Goal: Information Seeking & Learning: Understand process/instructions

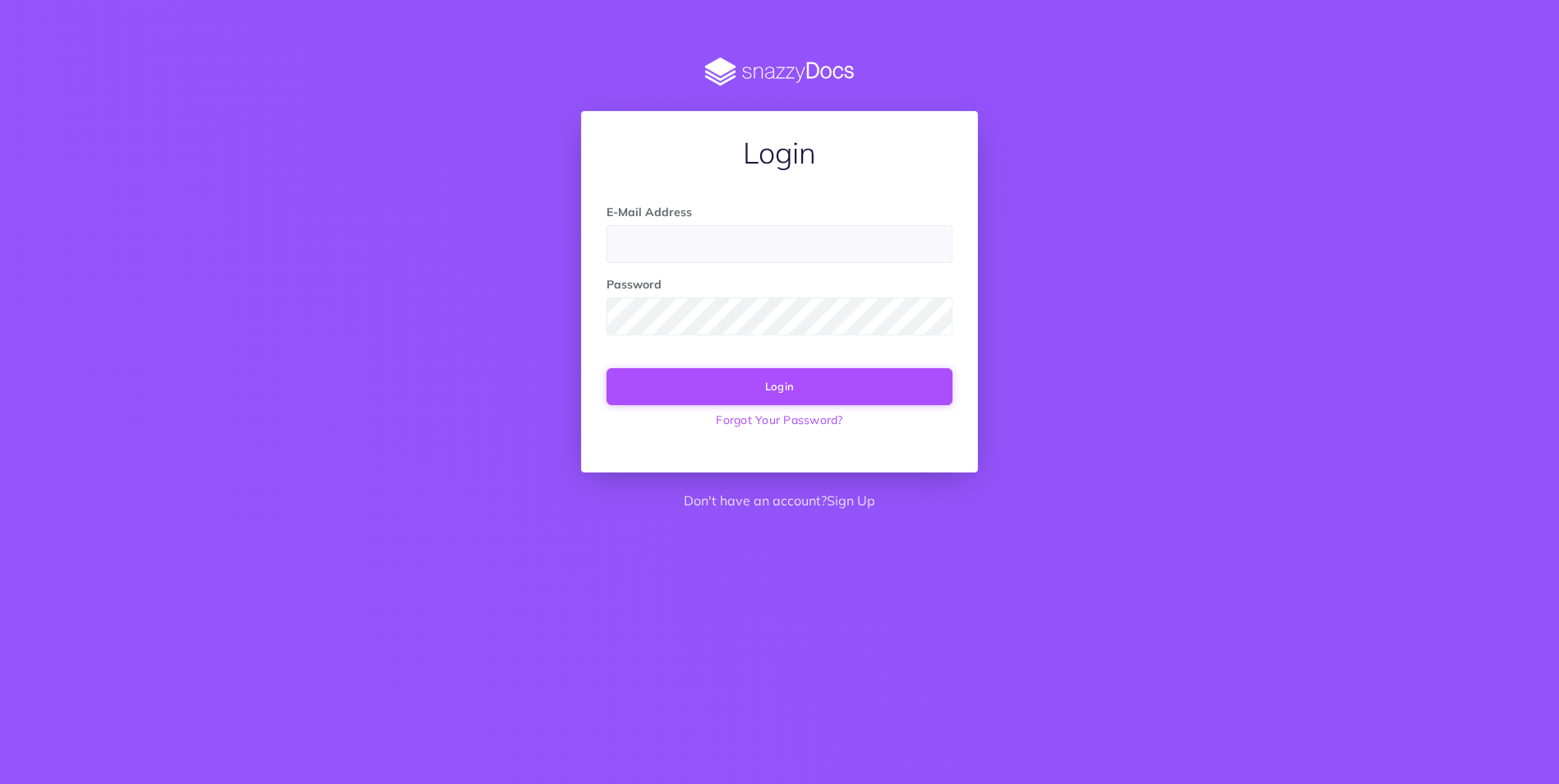
type input "[EMAIL_ADDRESS][DOMAIN_NAME]"
click at [775, 397] on button "Login" at bounding box center [779, 386] width 346 height 37
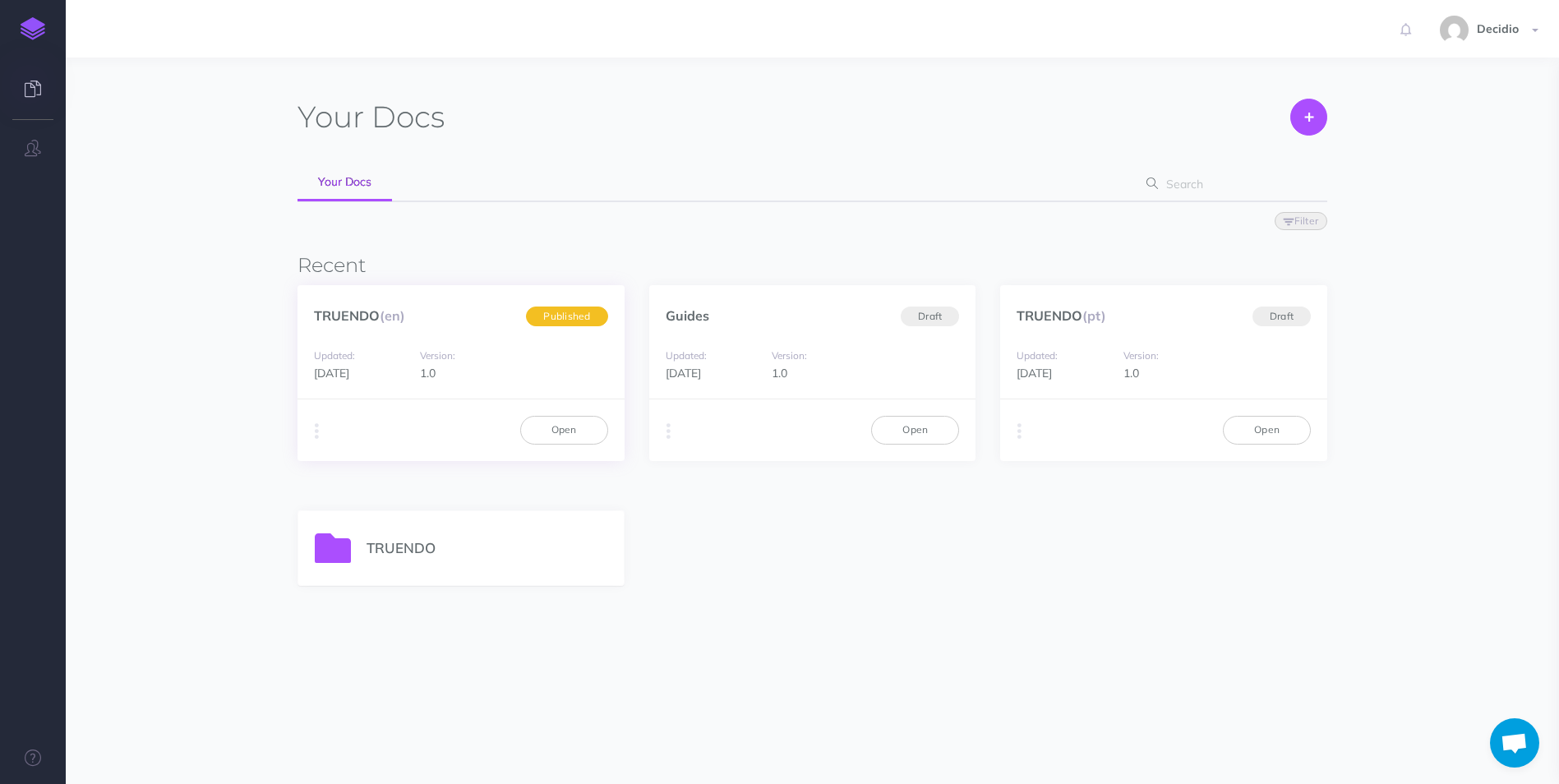
click at [523, 383] on div "Updated: [DATE] Version: 1.0" at bounding box center [461, 364] width 327 height 70
click at [560, 429] on link "Open" at bounding box center [564, 429] width 88 height 28
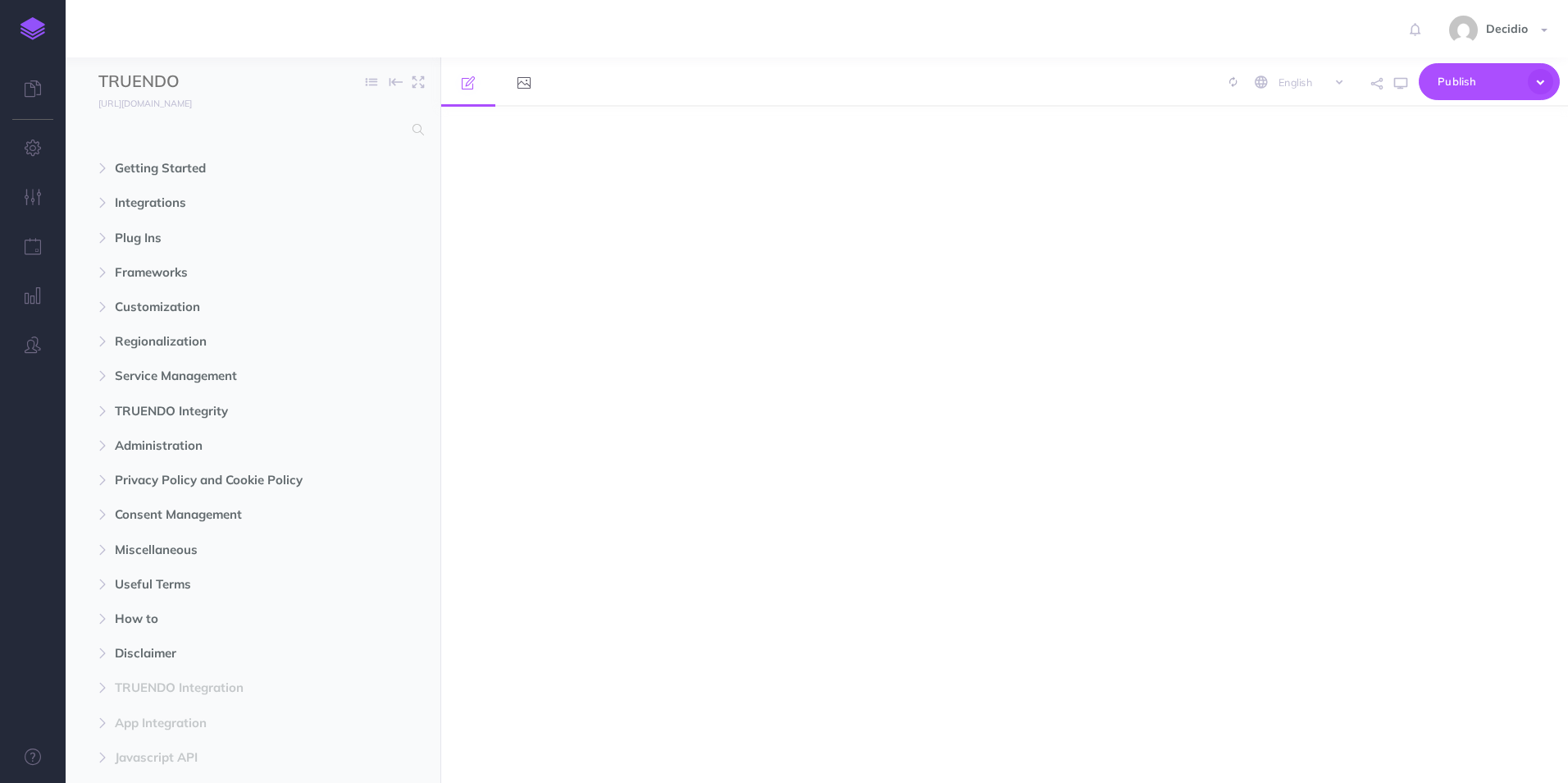
select select "null"
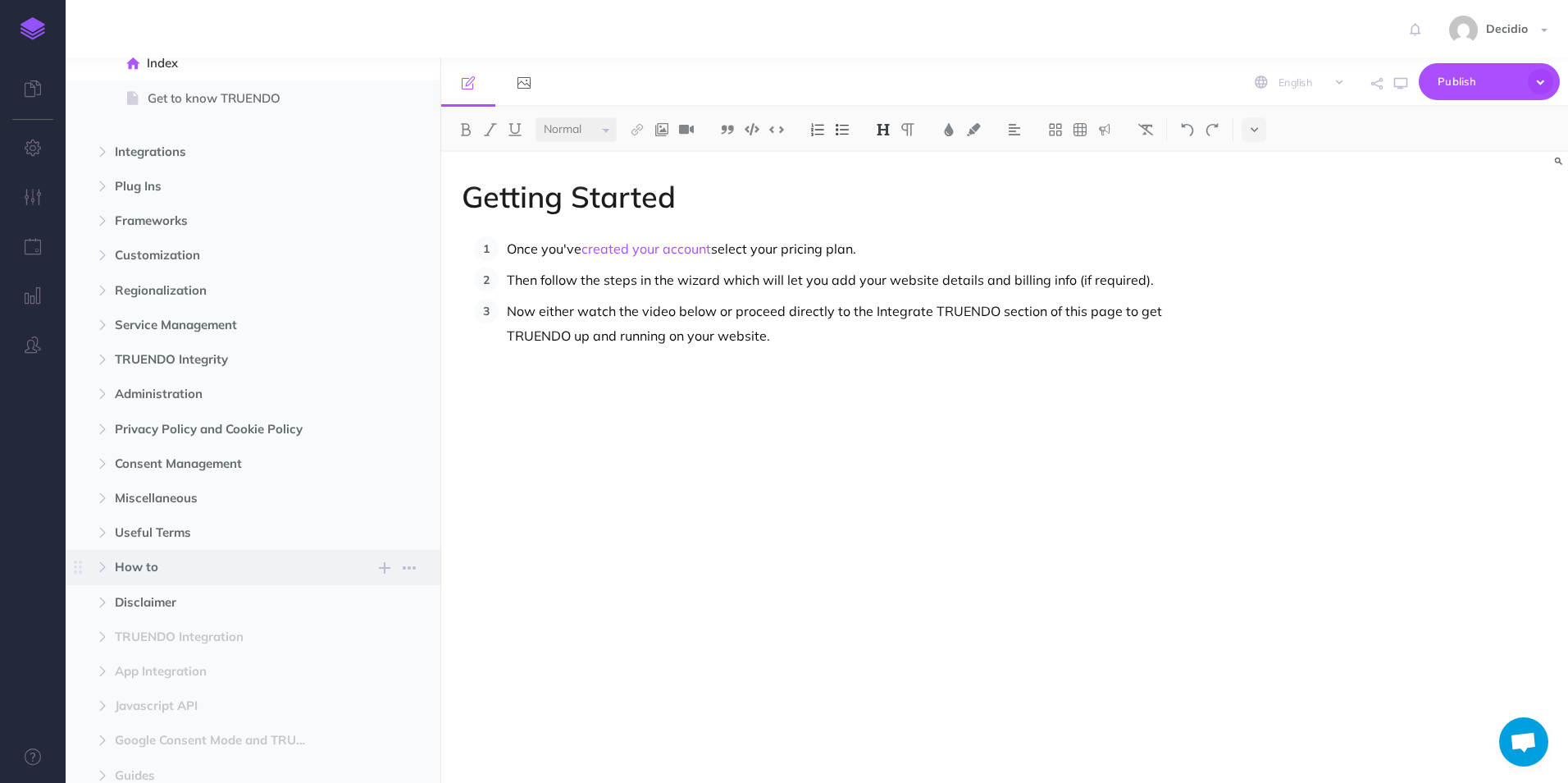
scroll to position [164, 0]
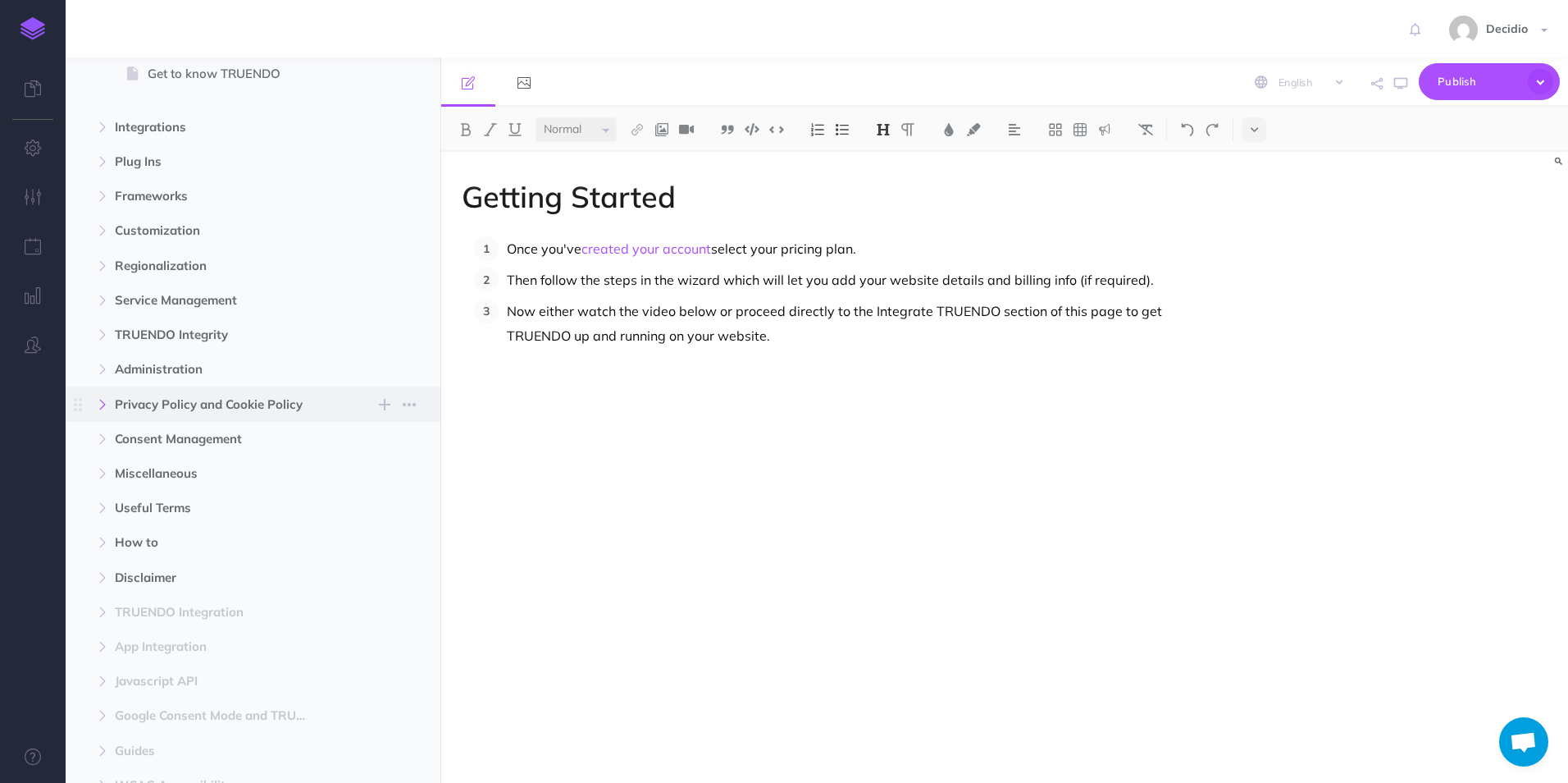
click at [104, 409] on button "button" at bounding box center [102, 404] width 30 height 20
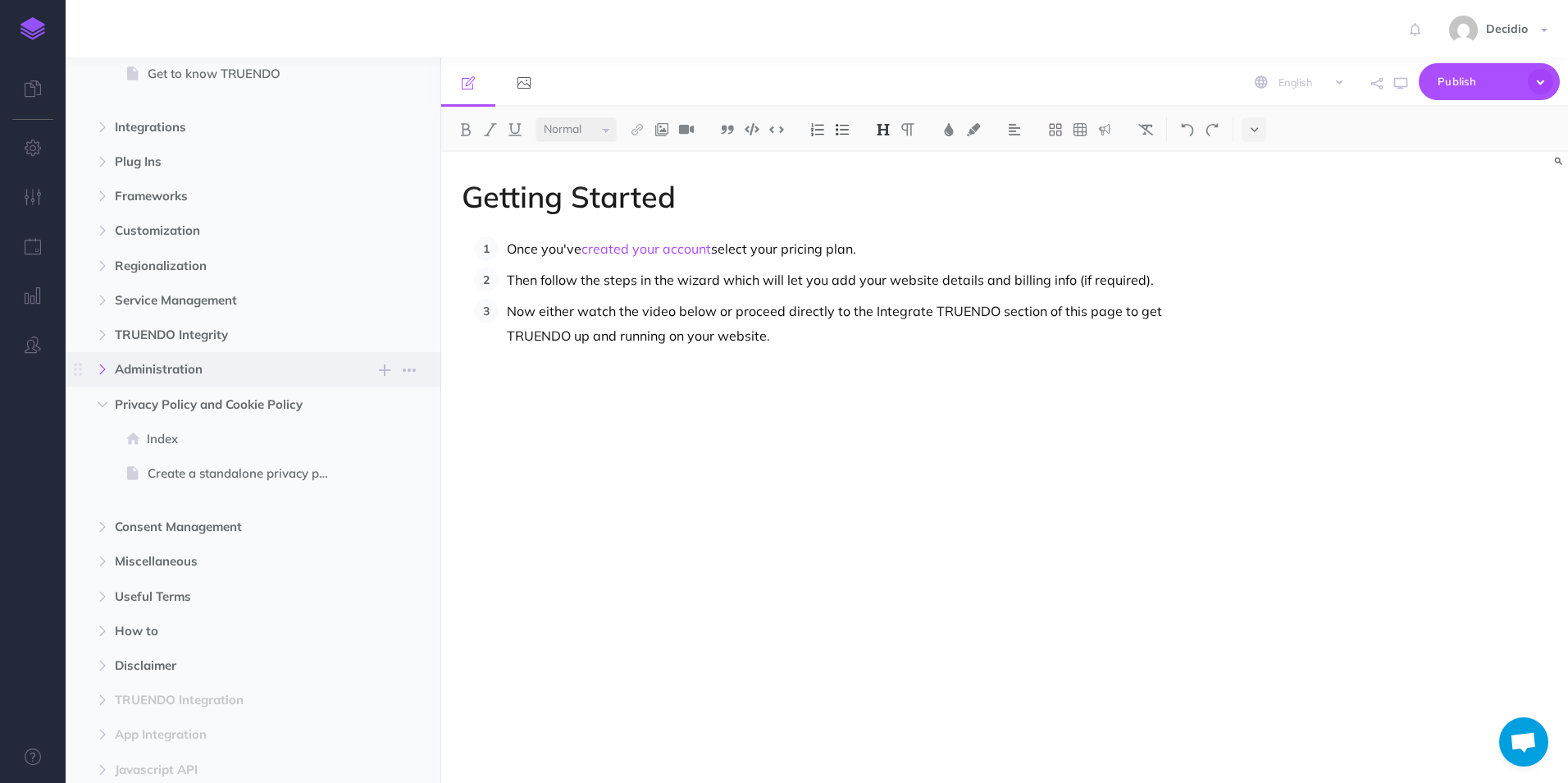
click at [109, 375] on button "button" at bounding box center [102, 369] width 30 height 20
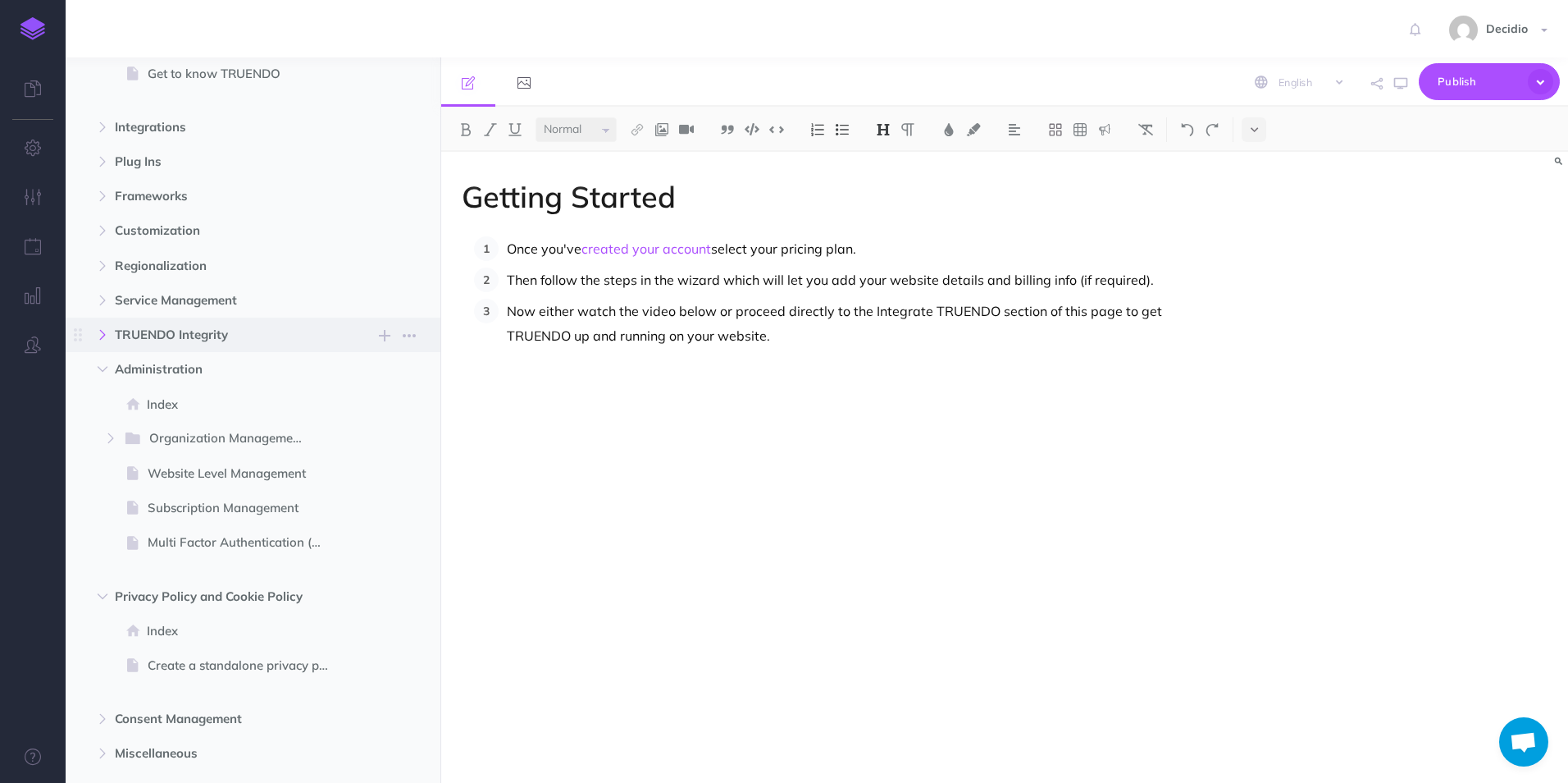
click at [105, 335] on icon "button" at bounding box center [103, 335] width 10 height 10
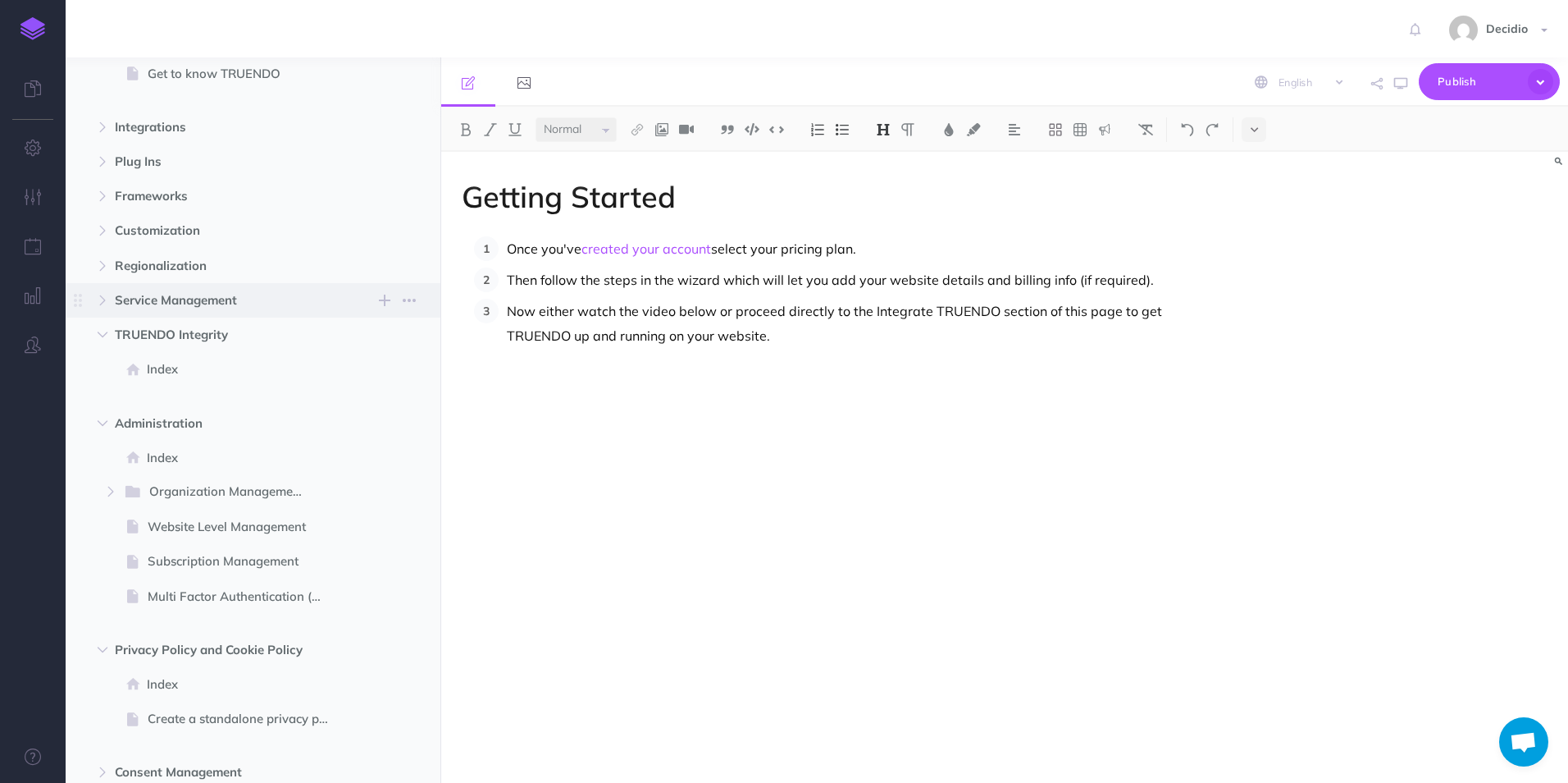
click at [115, 310] on span "Service Management New folder Add a new folder inside this folder New page Add …" at bounding box center [271, 300] width 313 height 35
select select "null"
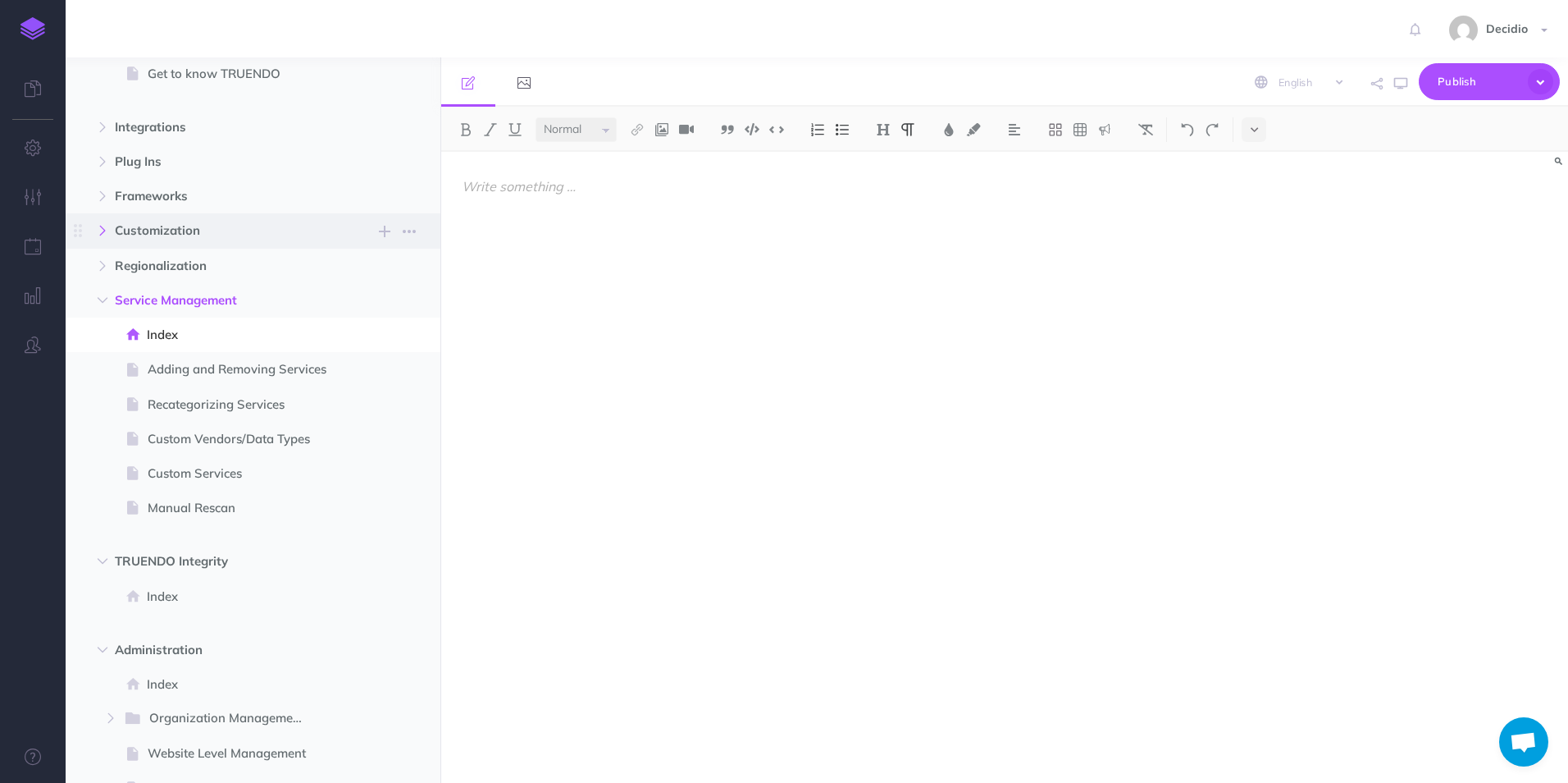
click at [113, 235] on button "button" at bounding box center [102, 230] width 30 height 20
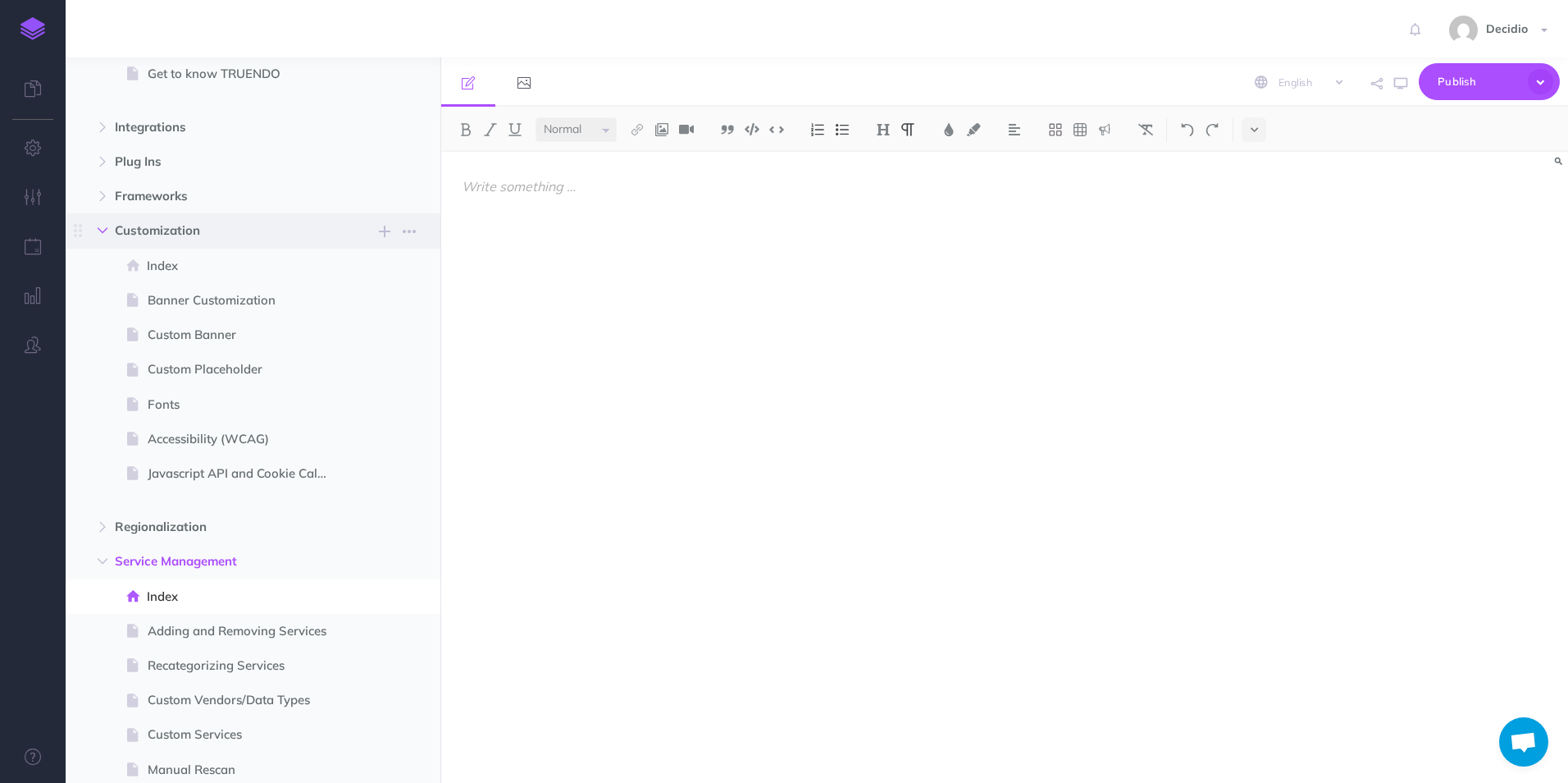
click at [107, 232] on icon "button" at bounding box center [103, 231] width 10 height 10
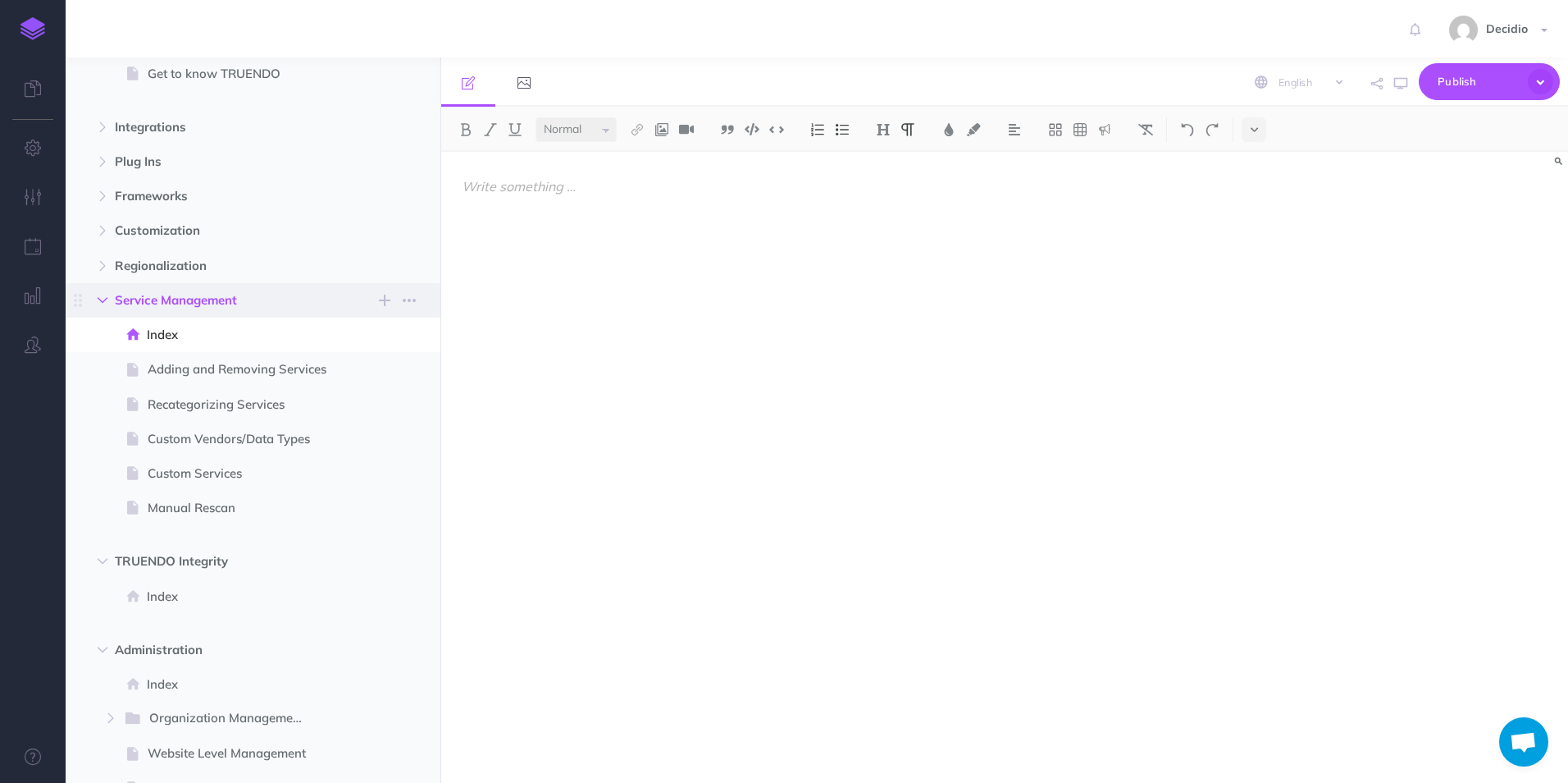
click at [106, 304] on icon "button" at bounding box center [103, 301] width 10 height 10
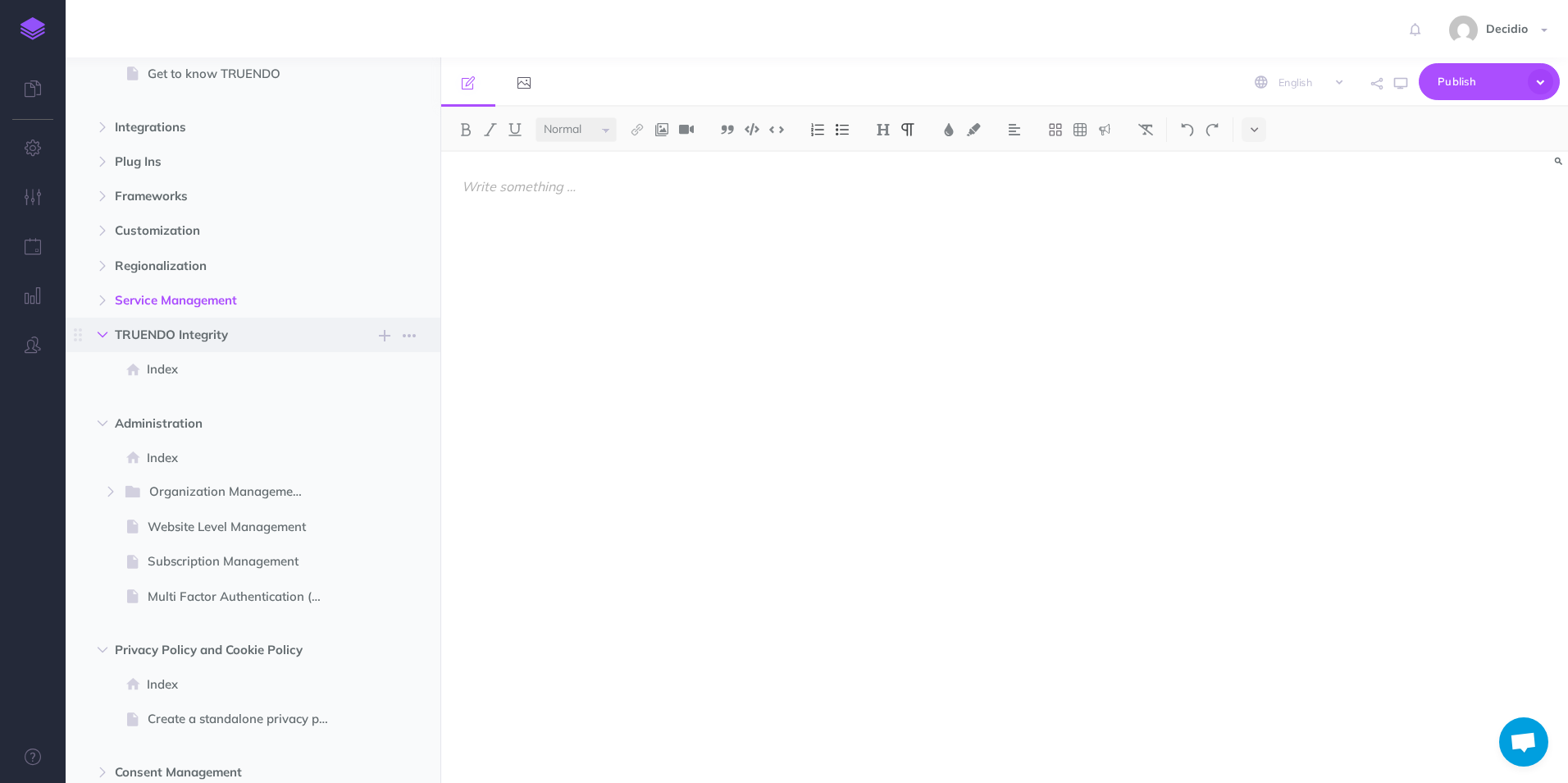
click at [116, 331] on button "button" at bounding box center [102, 335] width 30 height 20
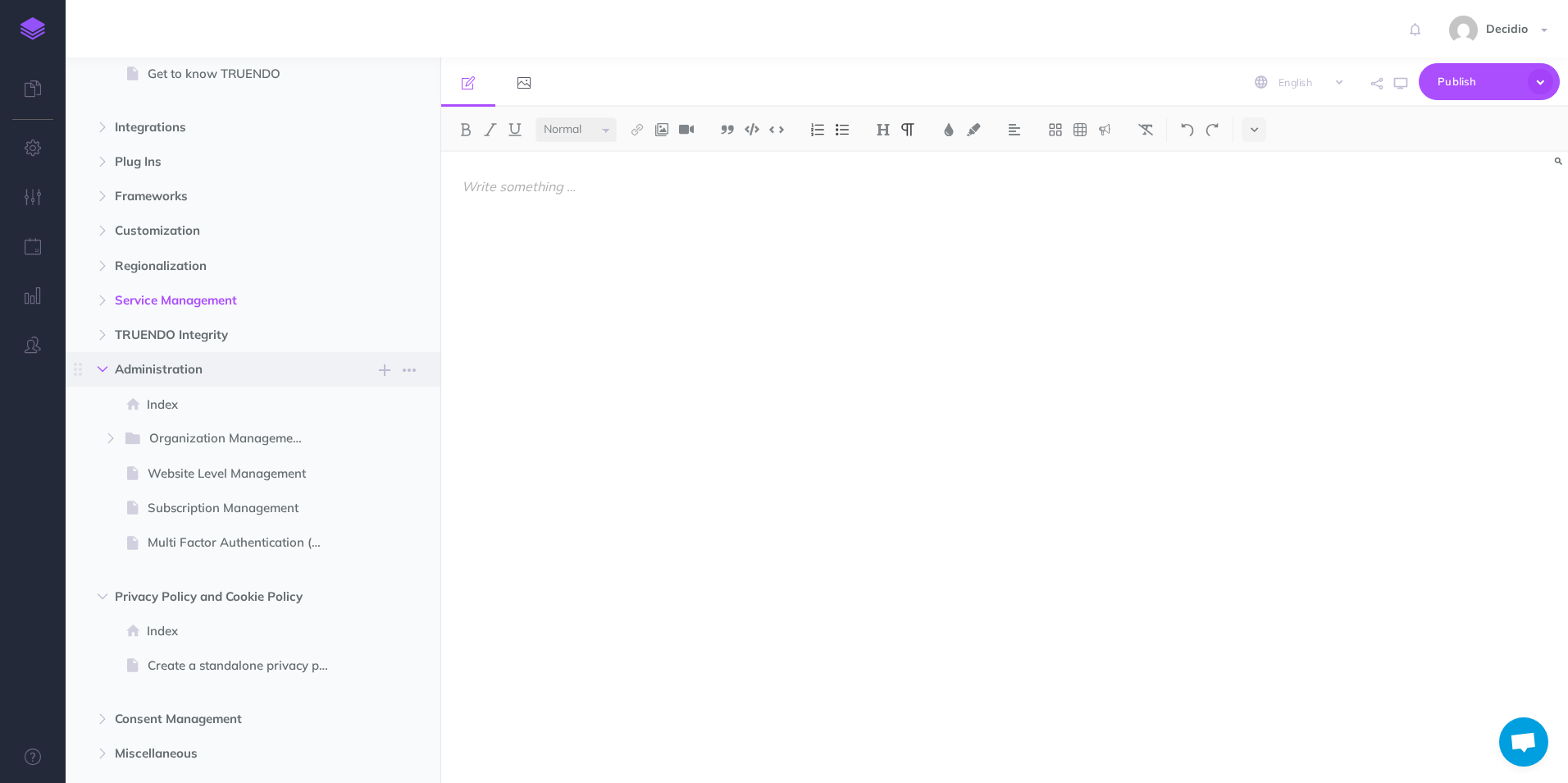
drag, startPoint x: 114, startPoint y: 365, endPoint x: 122, endPoint y: 383, distance: 19.7
click at [114, 364] on button "button" at bounding box center [102, 369] width 30 height 20
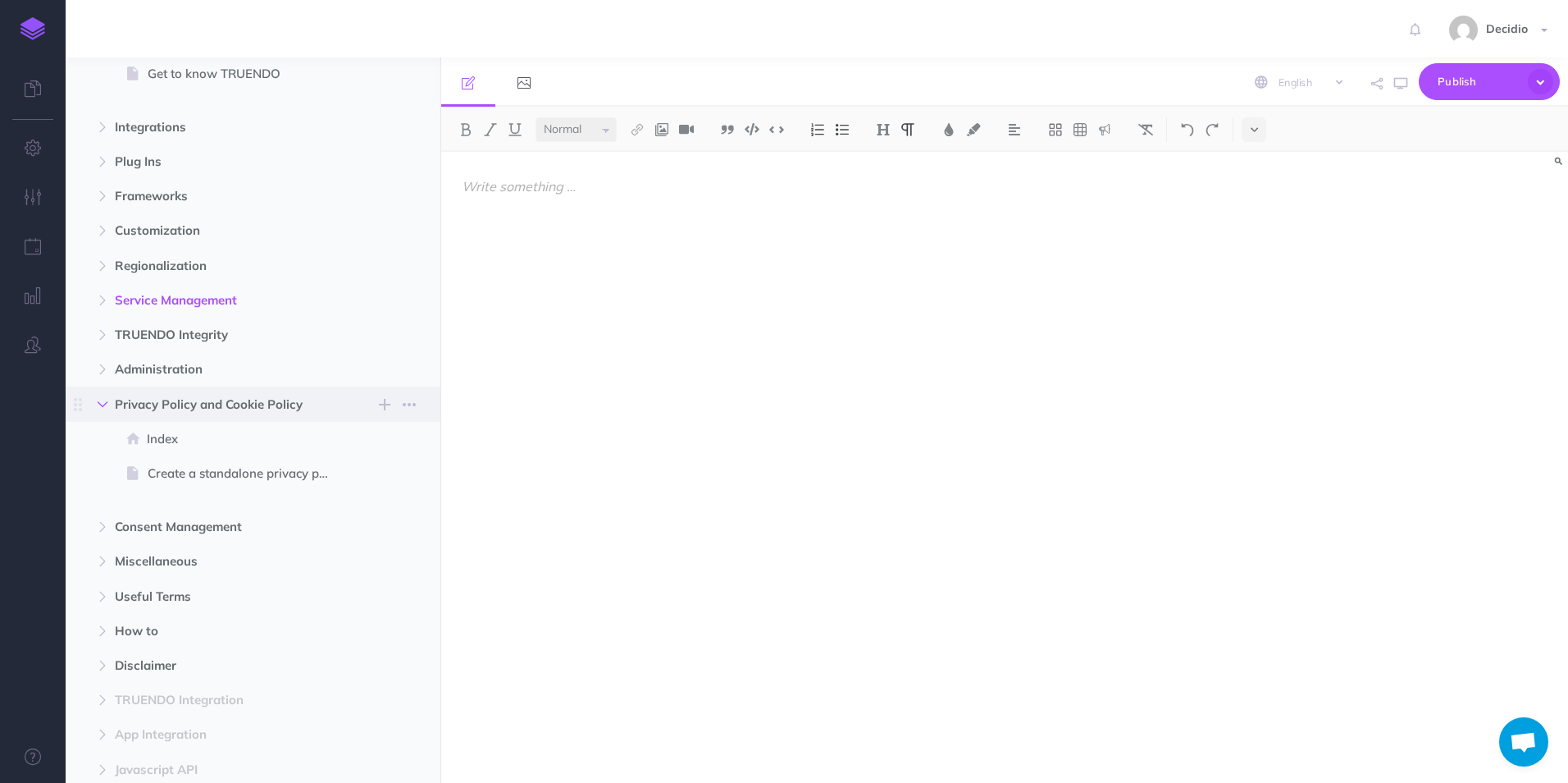
click at [110, 403] on button "button" at bounding box center [102, 404] width 30 height 20
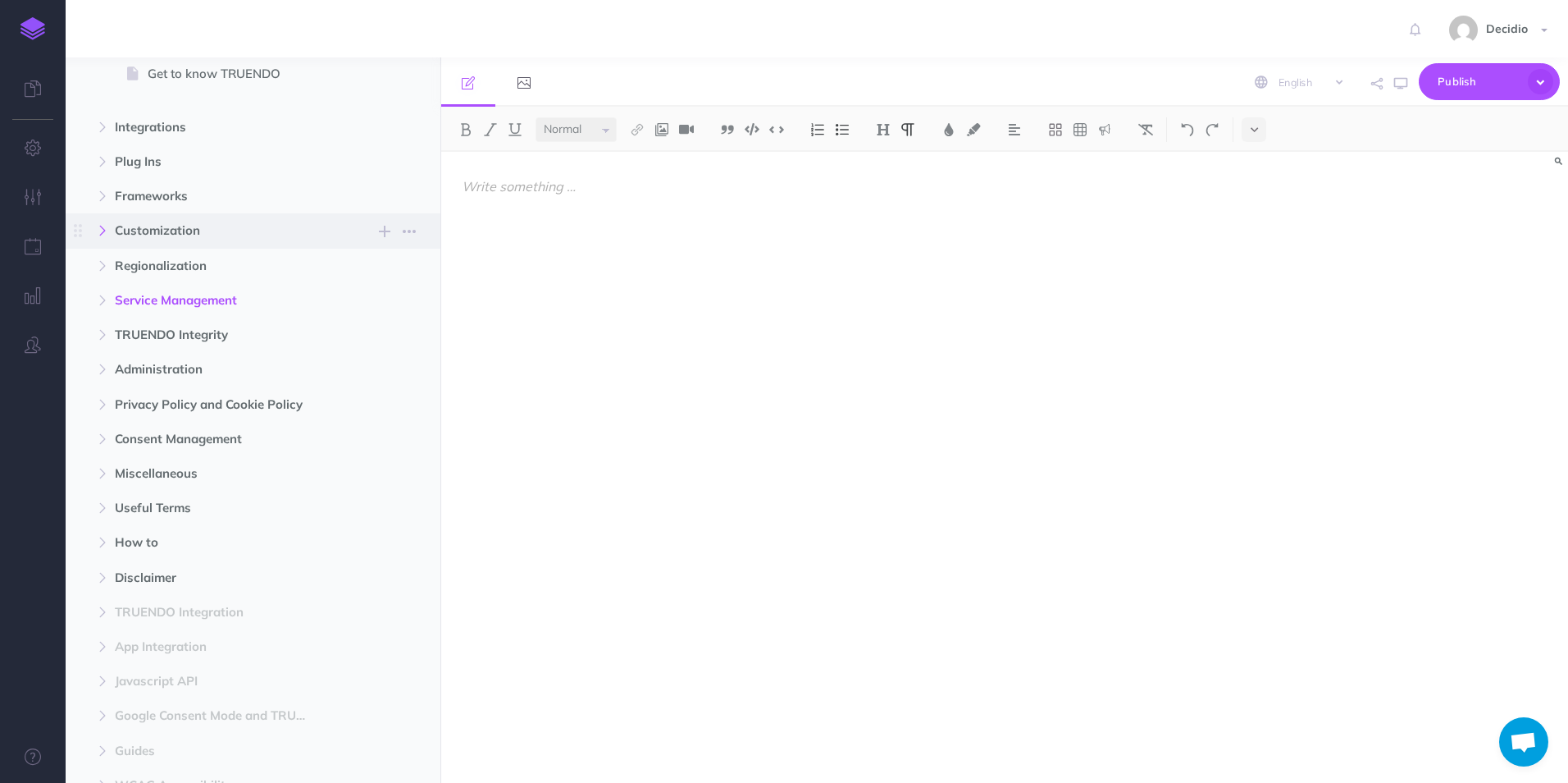
click at [107, 225] on button "button" at bounding box center [102, 230] width 30 height 20
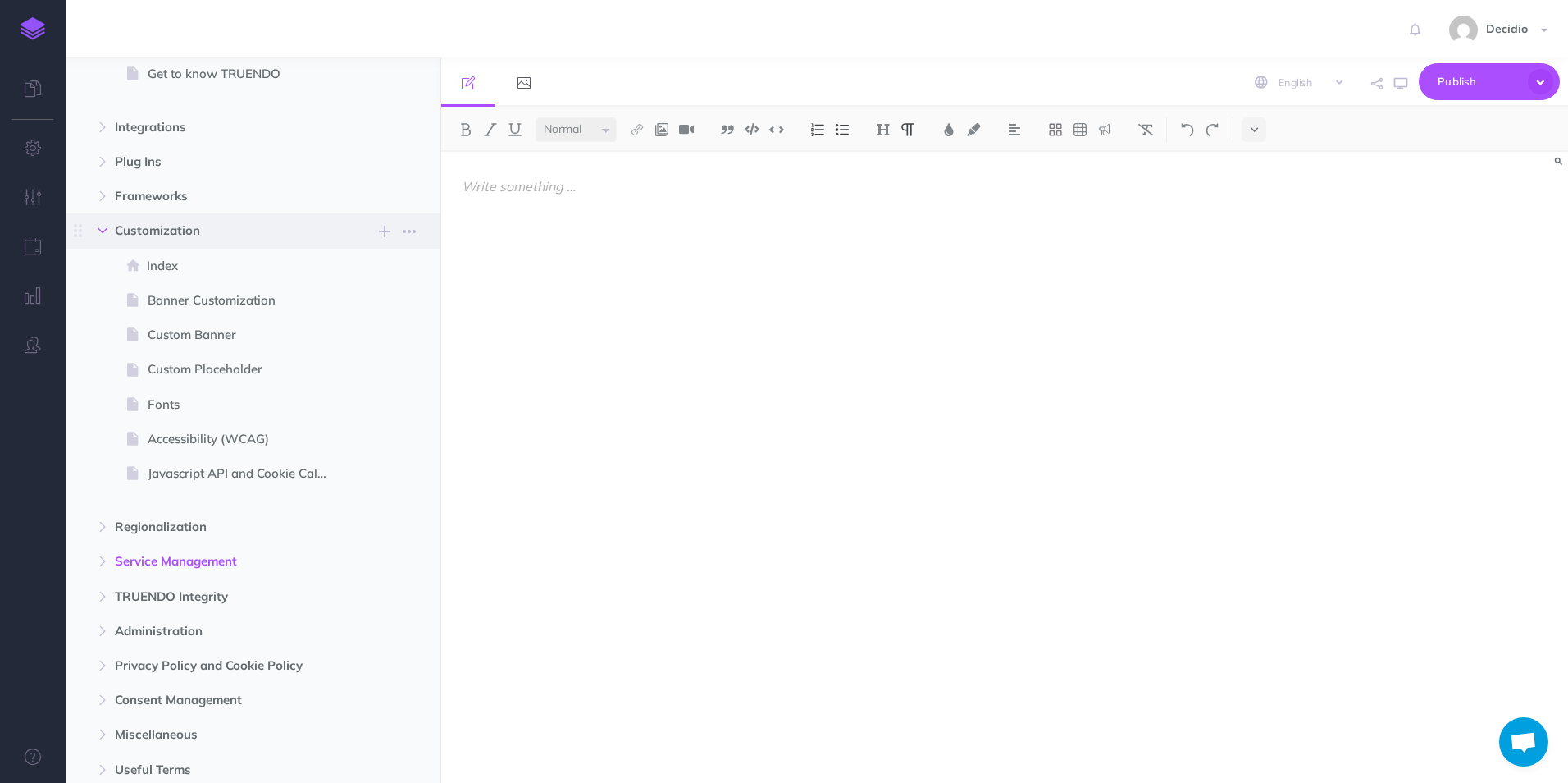
click at [110, 236] on button "button" at bounding box center [102, 230] width 30 height 20
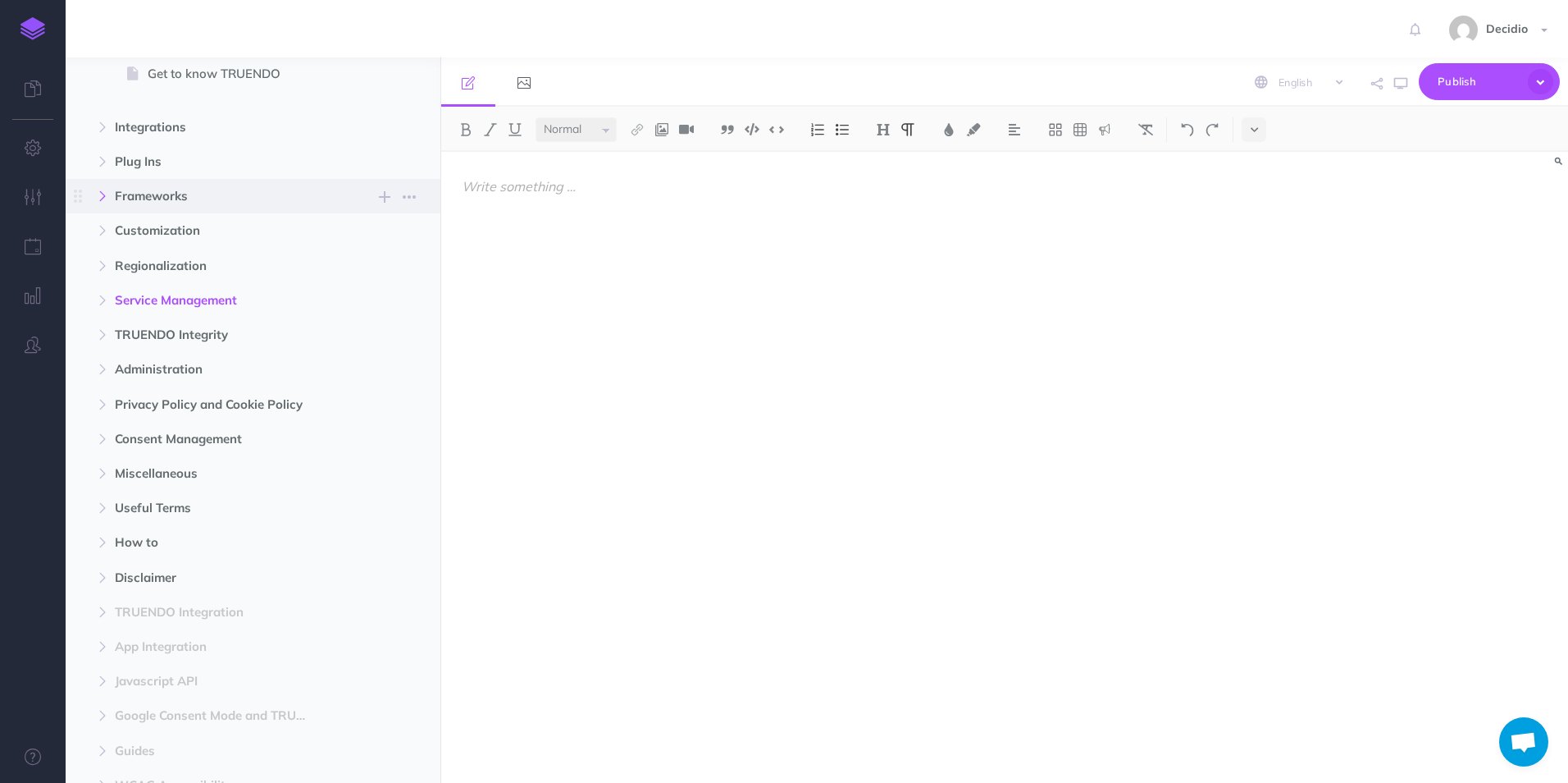
click at [104, 192] on icon "button" at bounding box center [103, 196] width 10 height 10
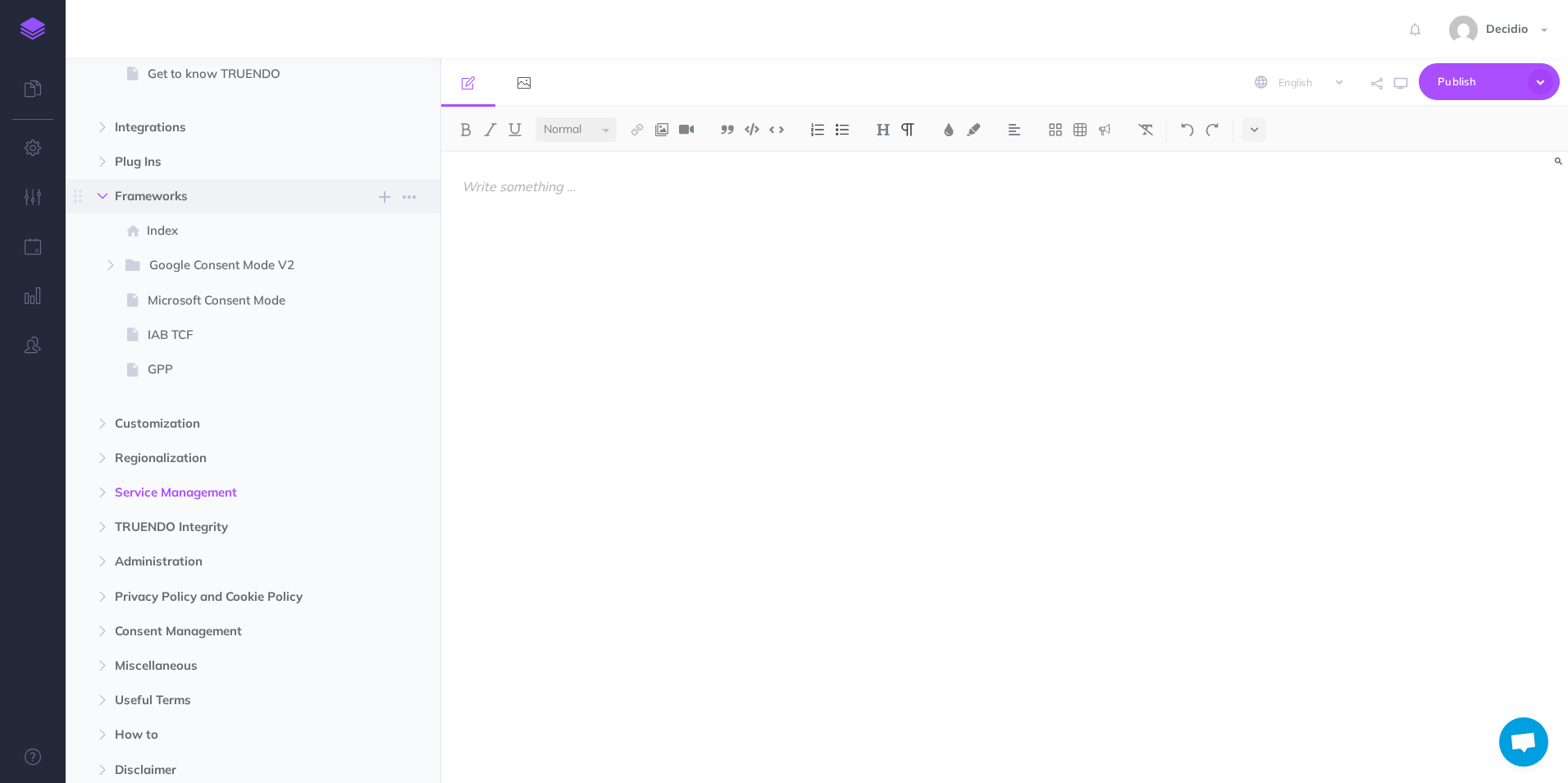
click at [104, 192] on icon "button" at bounding box center [103, 196] width 10 height 10
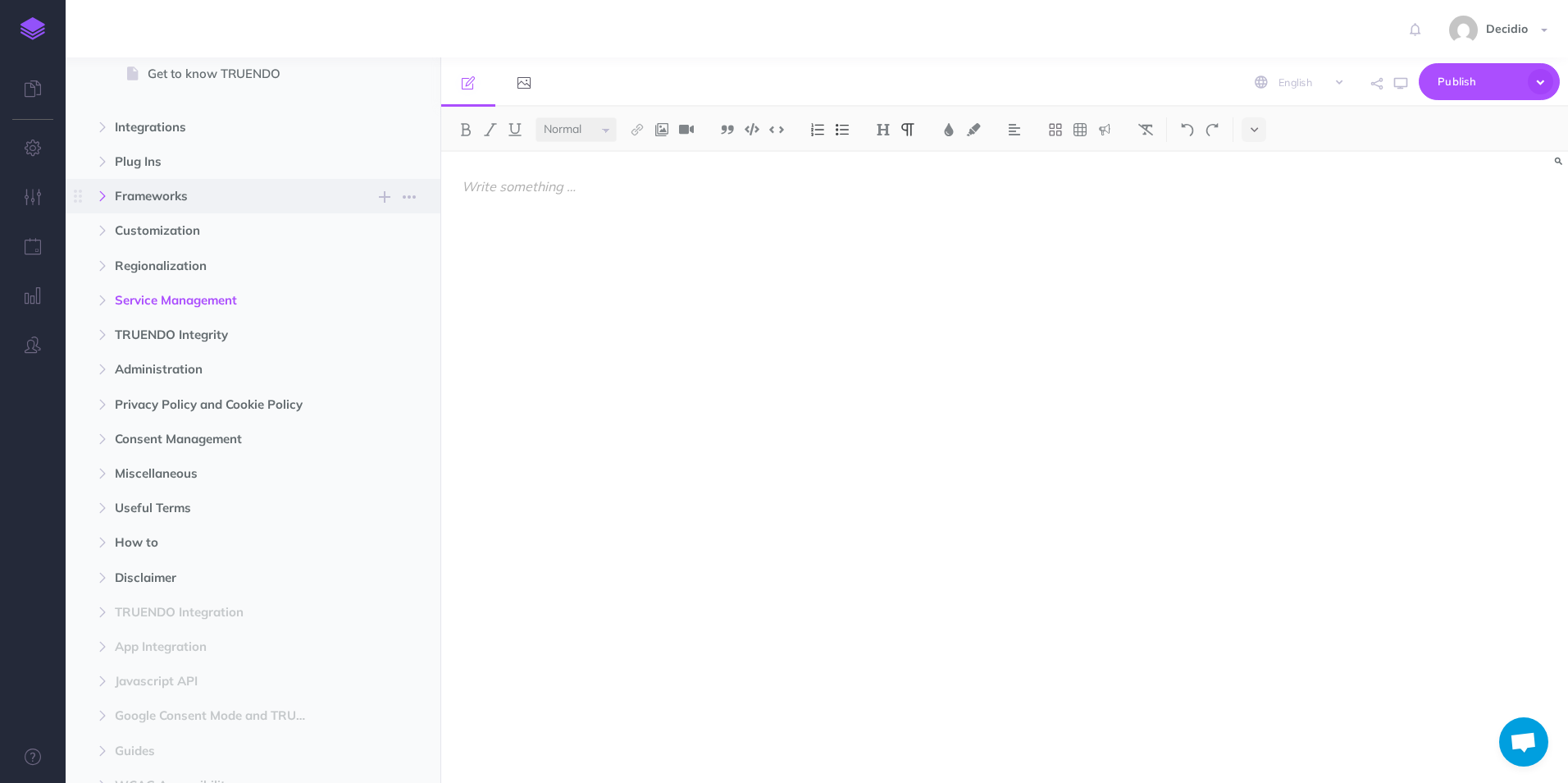
click at [104, 192] on icon "button" at bounding box center [103, 196] width 10 height 10
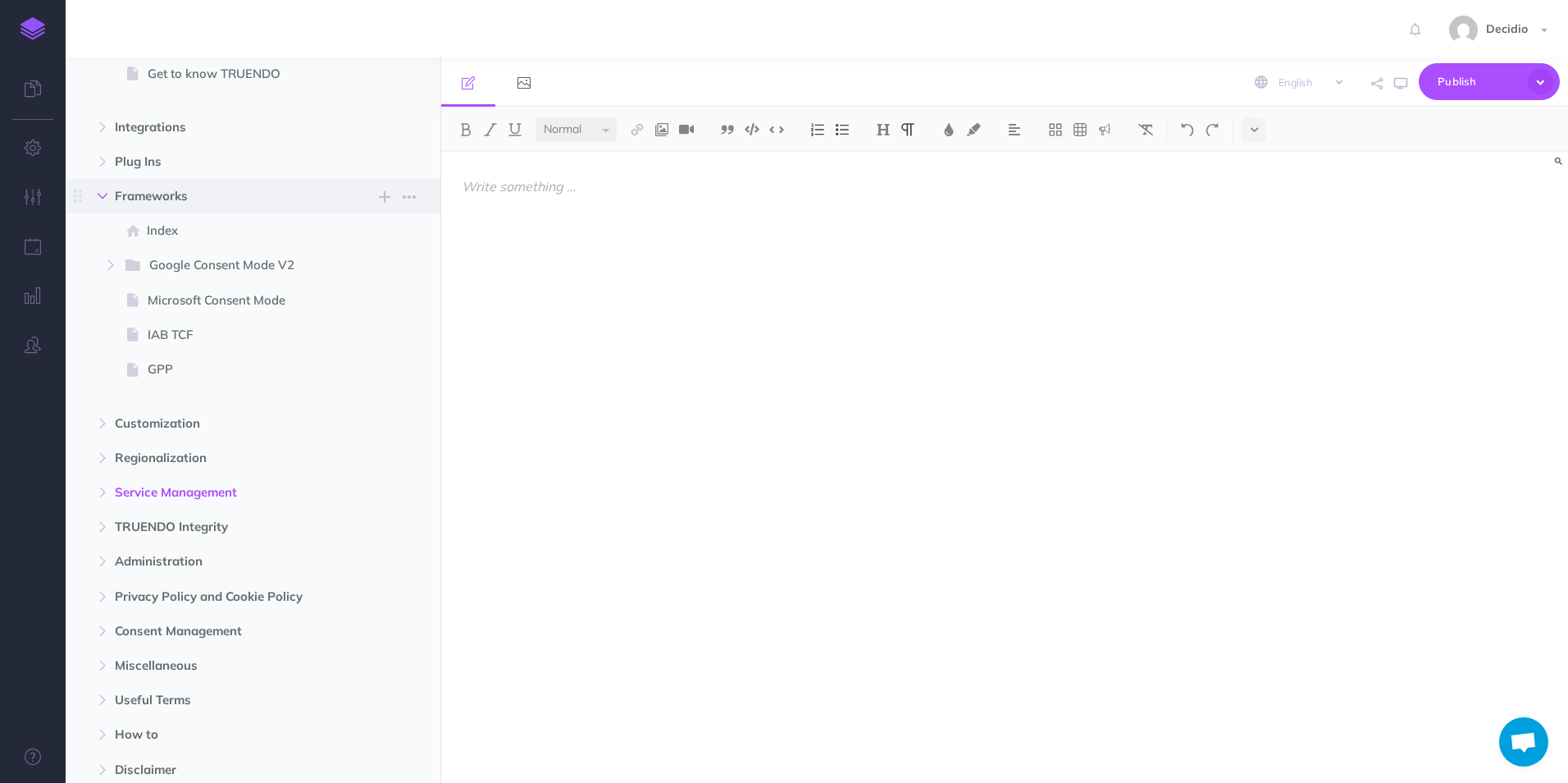
click at [104, 192] on icon "button" at bounding box center [103, 196] width 10 height 10
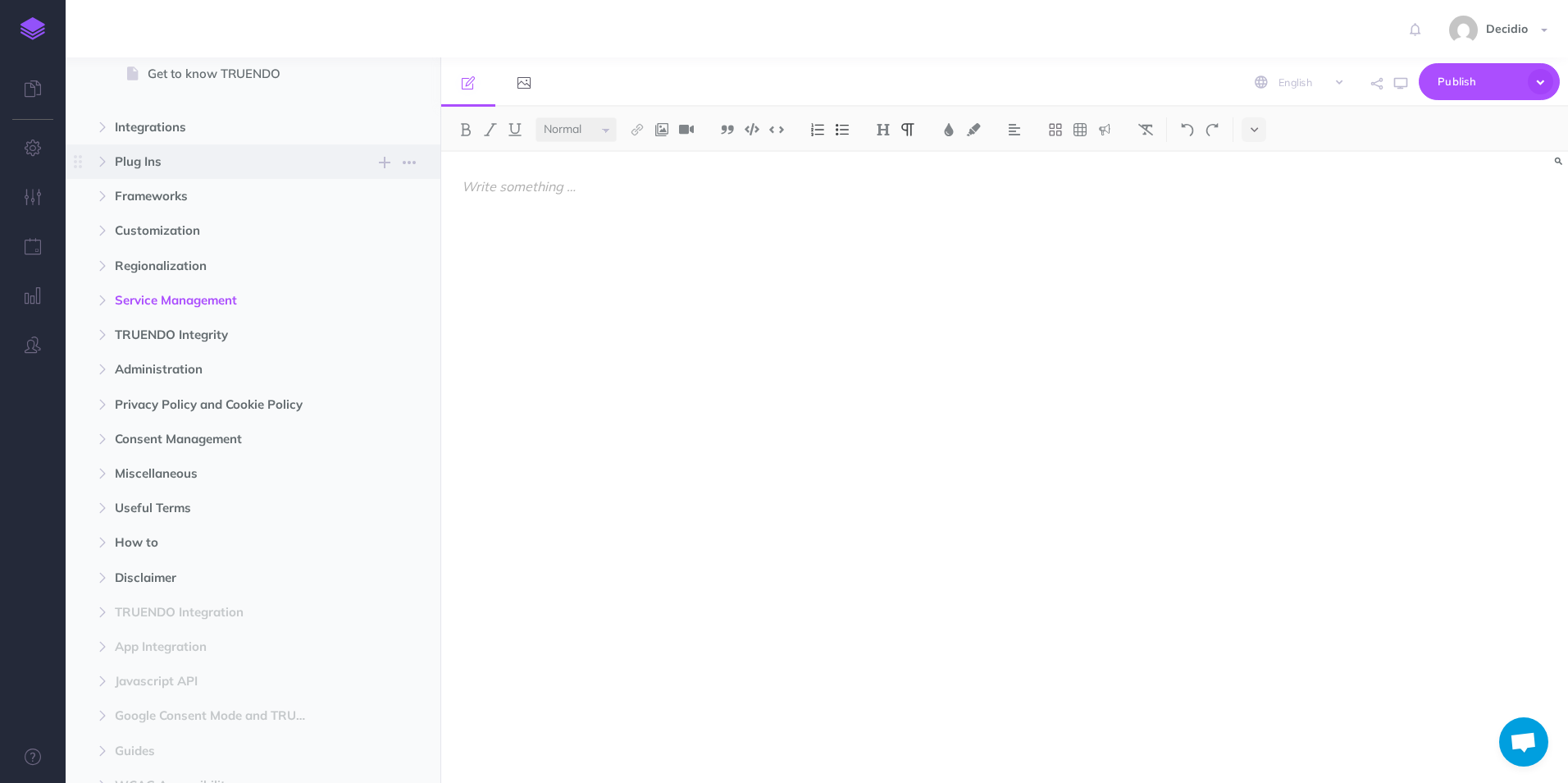
click at [115, 175] on span "Plug Ins New folder Add a new folder inside this folder New page Add a new blan…" at bounding box center [271, 161] width 313 height 35
select select "null"
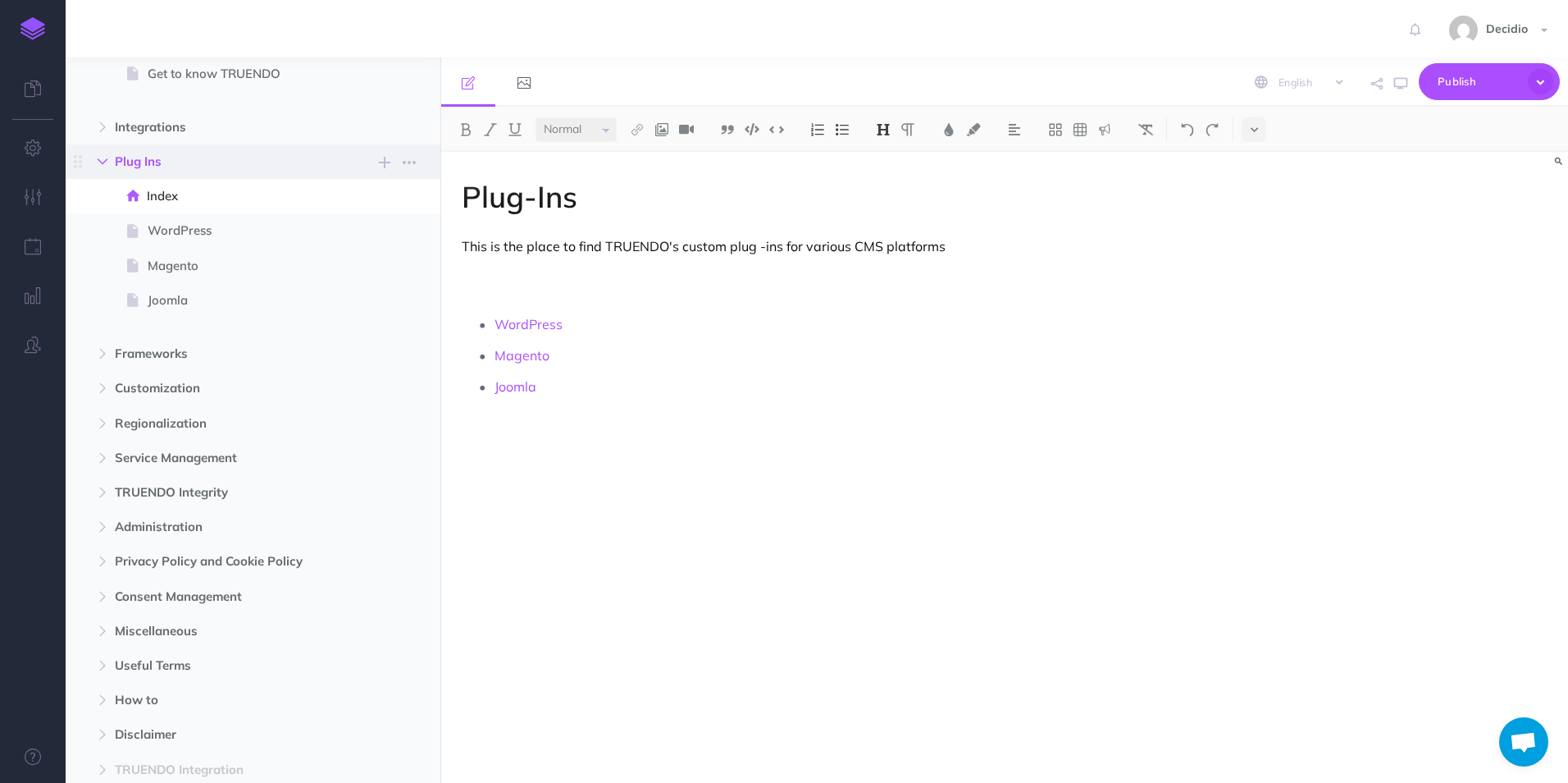
click at [109, 168] on button "button" at bounding box center [102, 161] width 30 height 20
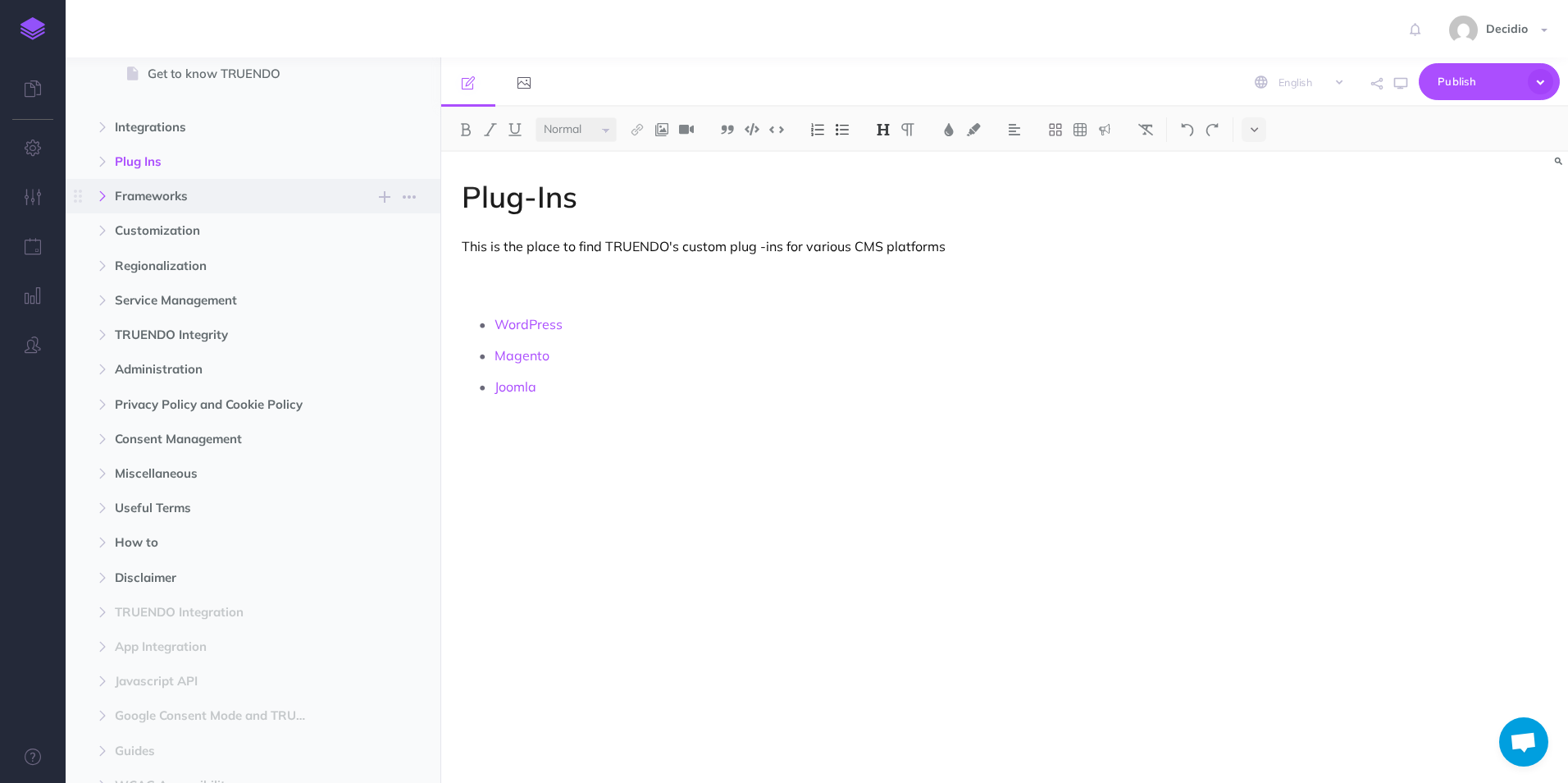
click at [110, 197] on button "button" at bounding box center [102, 195] width 30 height 20
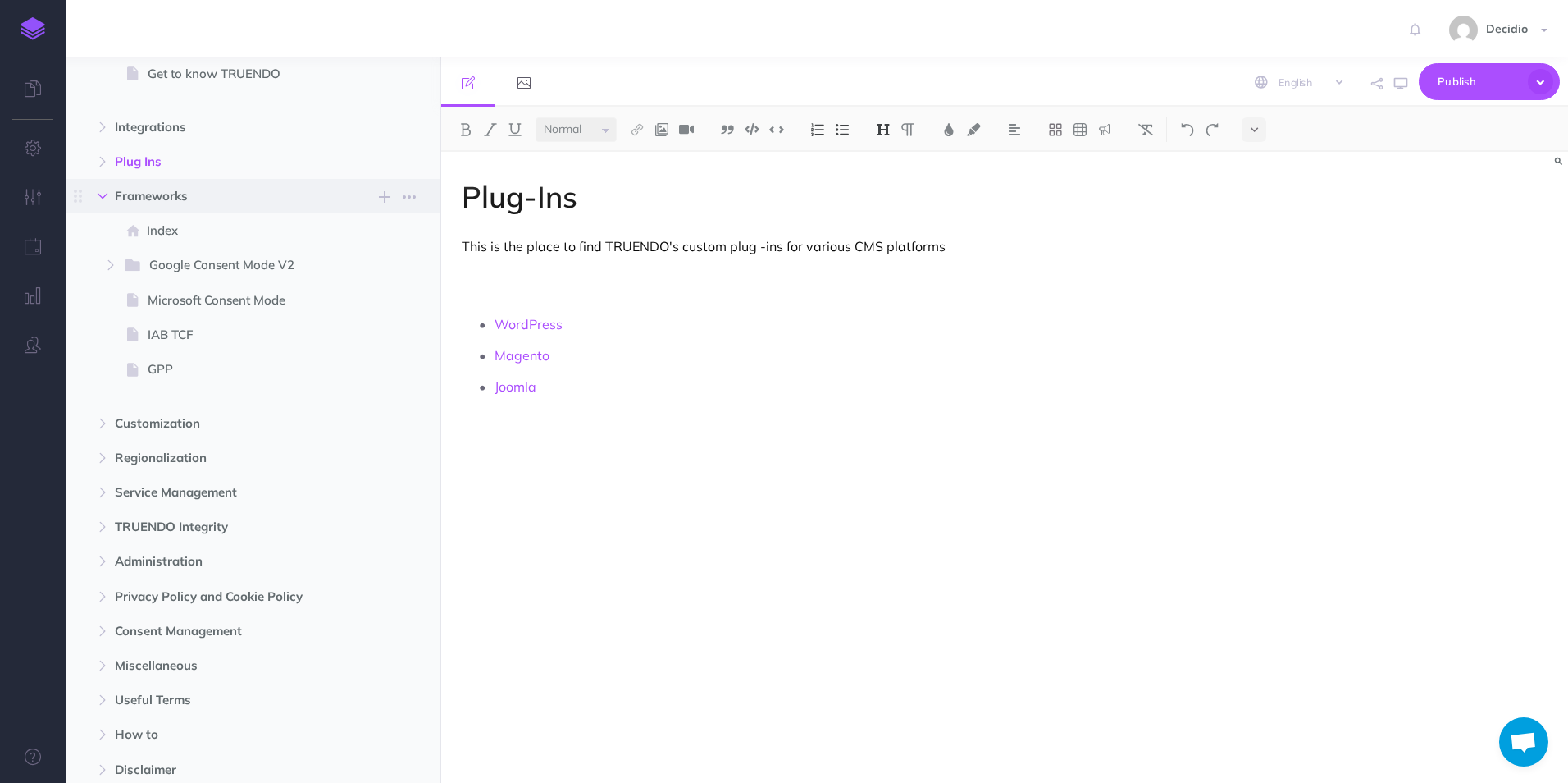
click at [110, 197] on button "button" at bounding box center [102, 195] width 30 height 20
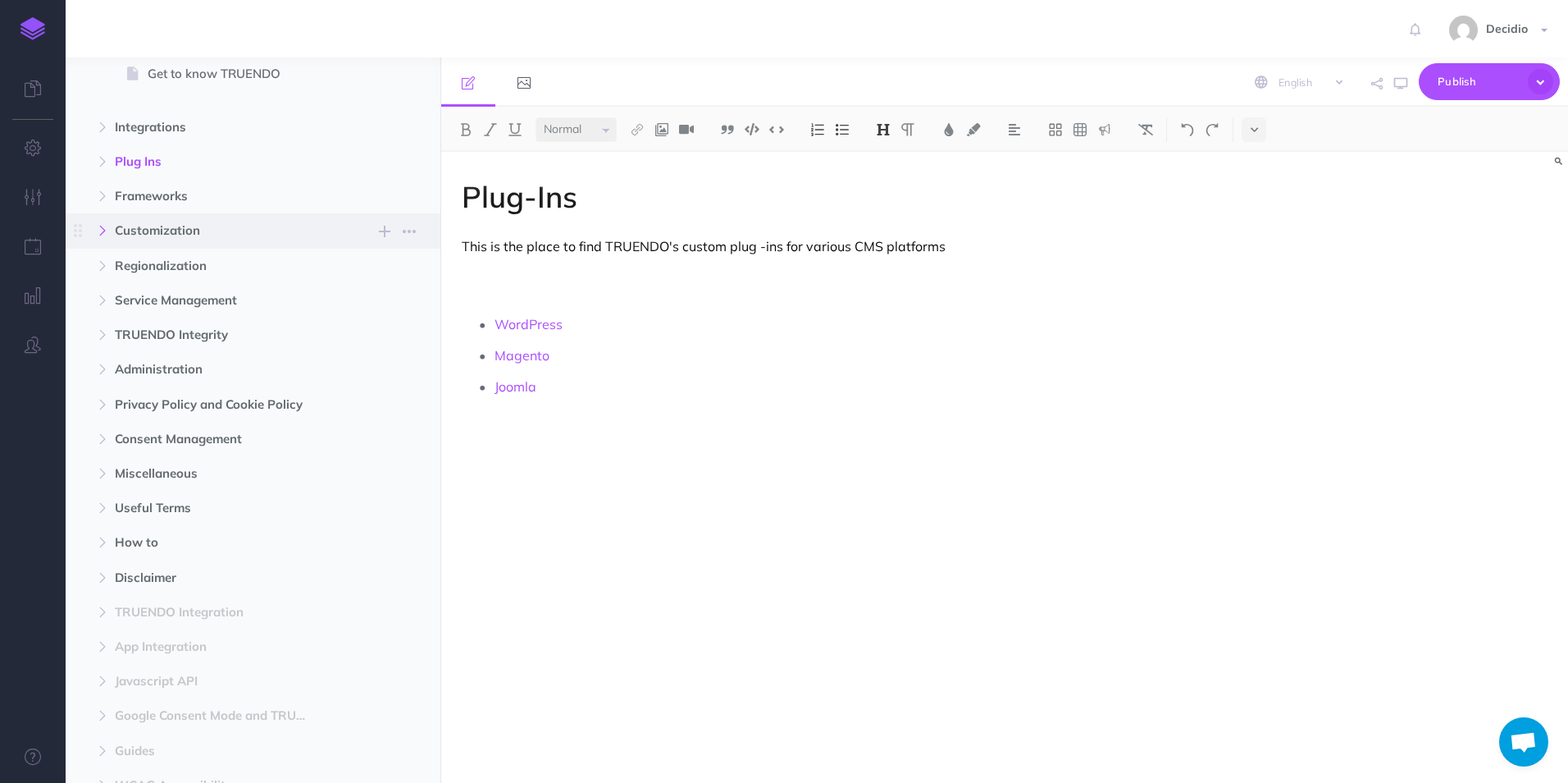
click at [104, 235] on icon "button" at bounding box center [103, 231] width 10 height 10
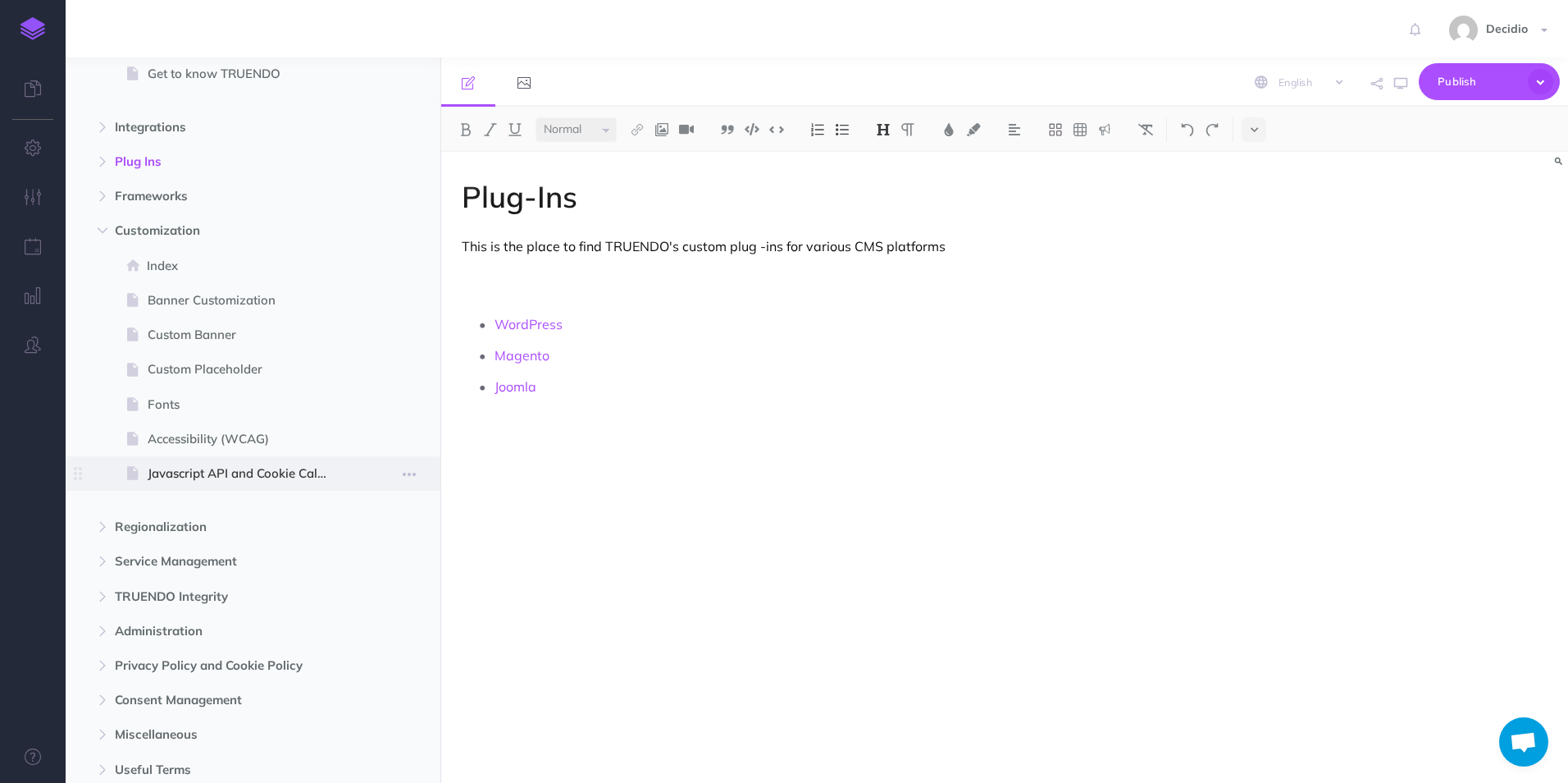
click at [217, 473] on span "Javascript API and Cookie Callback" at bounding box center [244, 473] width 194 height 20
select select "null"
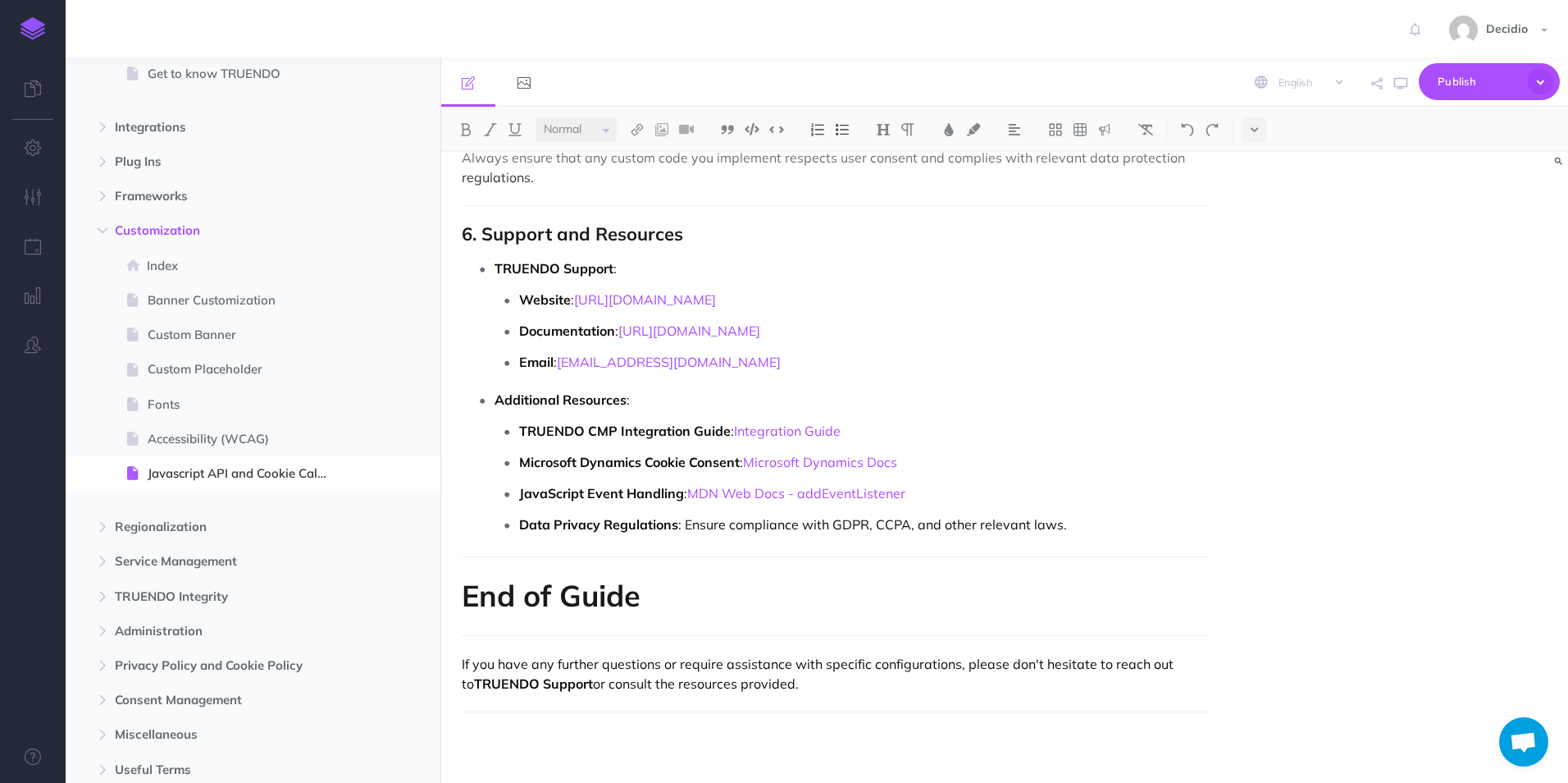
scroll to position [3494, 0]
click at [133, 559] on span "Service Management" at bounding box center [217, 560] width 206 height 20
select select "null"
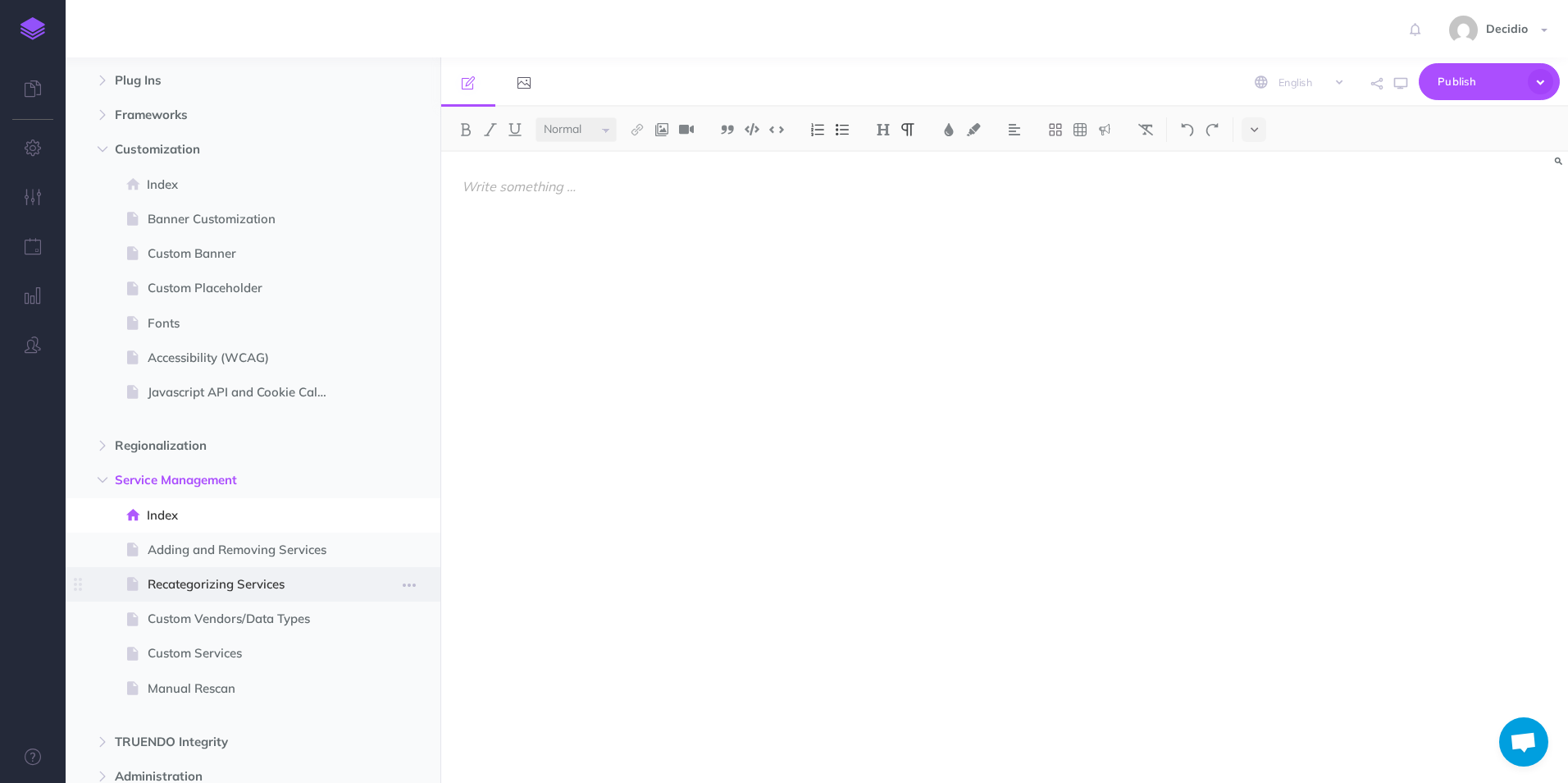
scroll to position [246, 0]
drag, startPoint x: 130, startPoint y: 472, endPoint x: 124, endPoint y: 463, distance: 10.8
click at [129, 472] on span "Service Management" at bounding box center [217, 479] width 206 height 20
click at [110, 444] on button "button" at bounding box center [102, 444] width 30 height 20
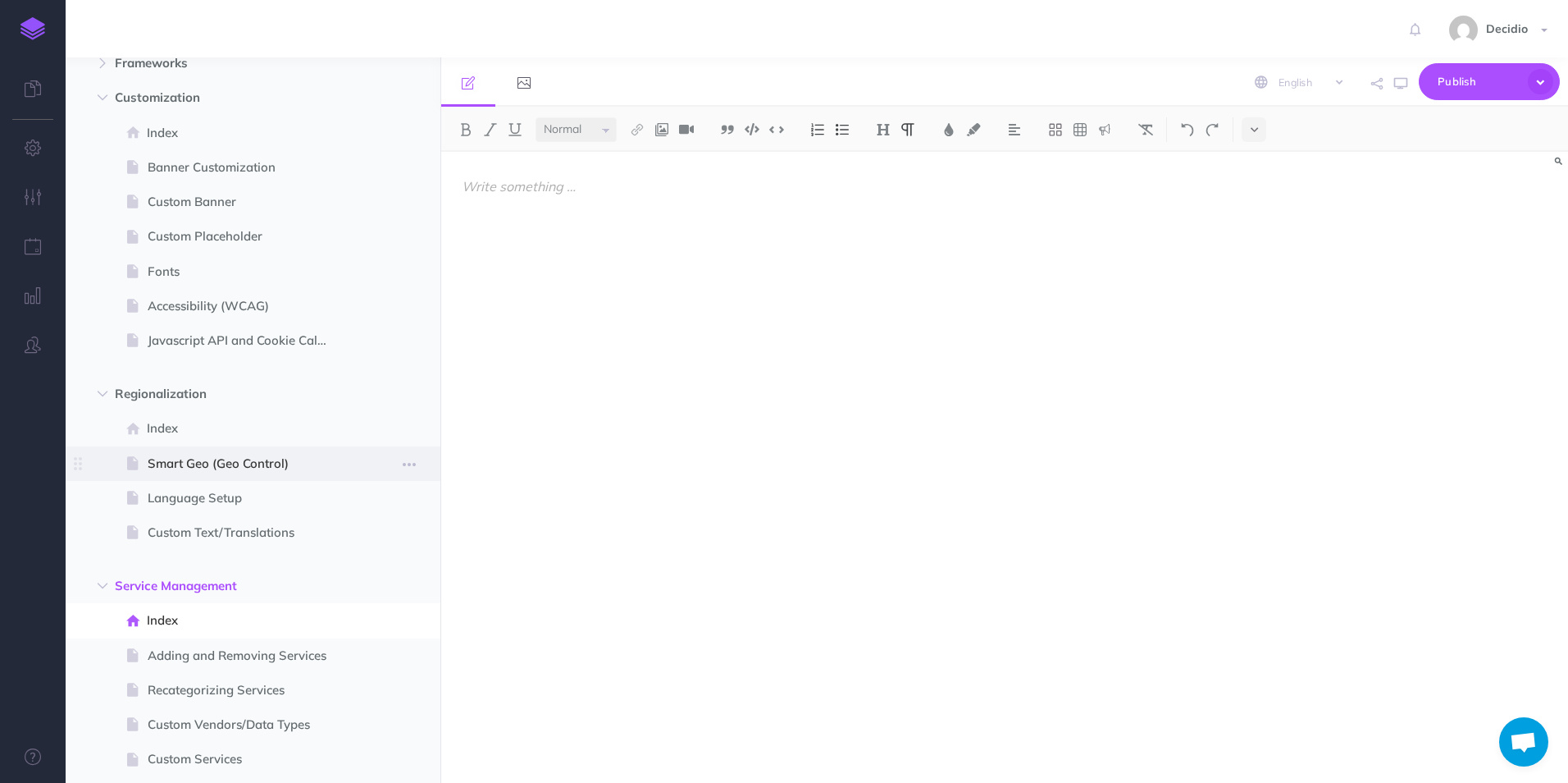
scroll to position [410, 0]
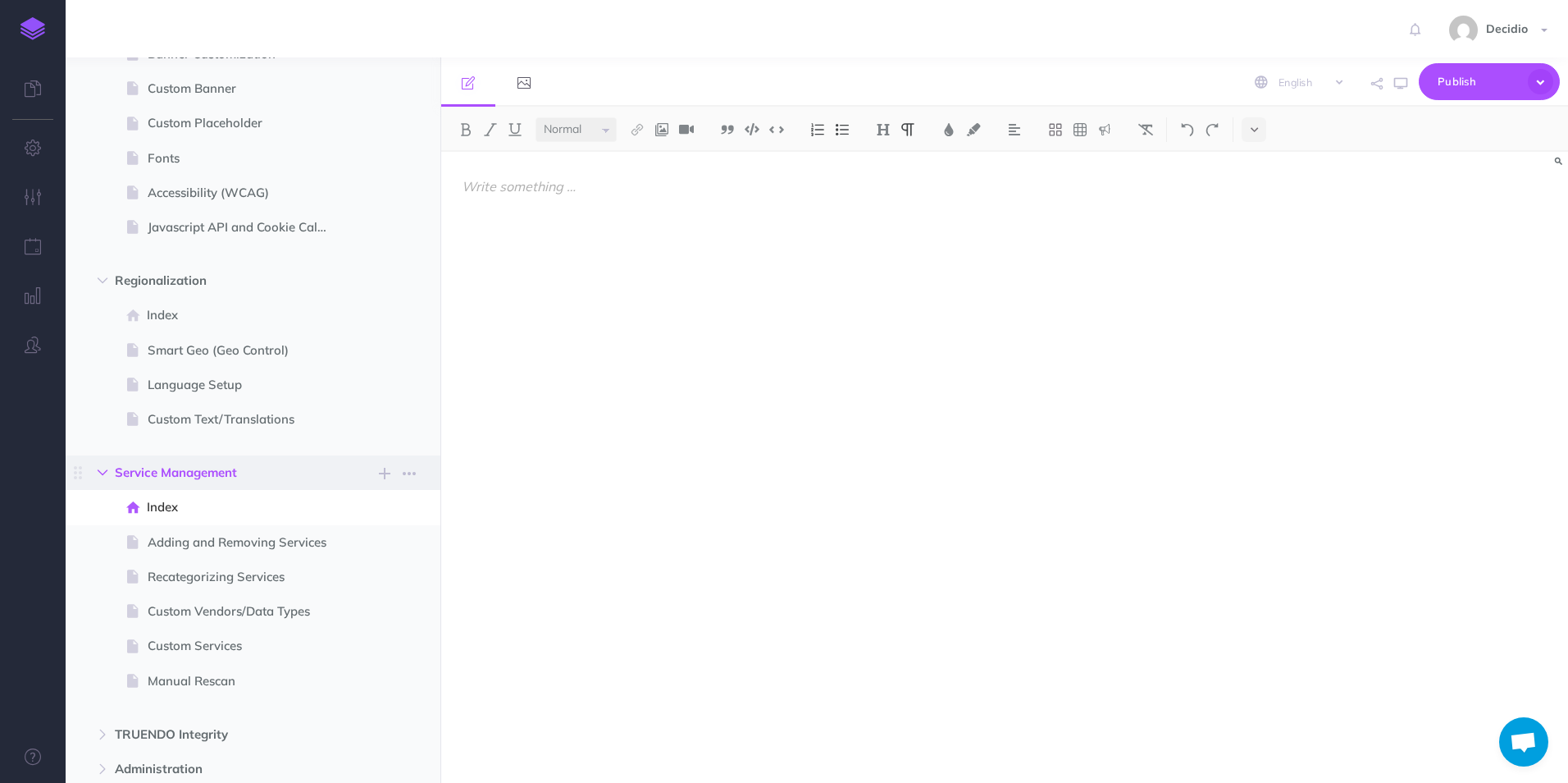
click at [110, 478] on button "button" at bounding box center [102, 472] width 30 height 20
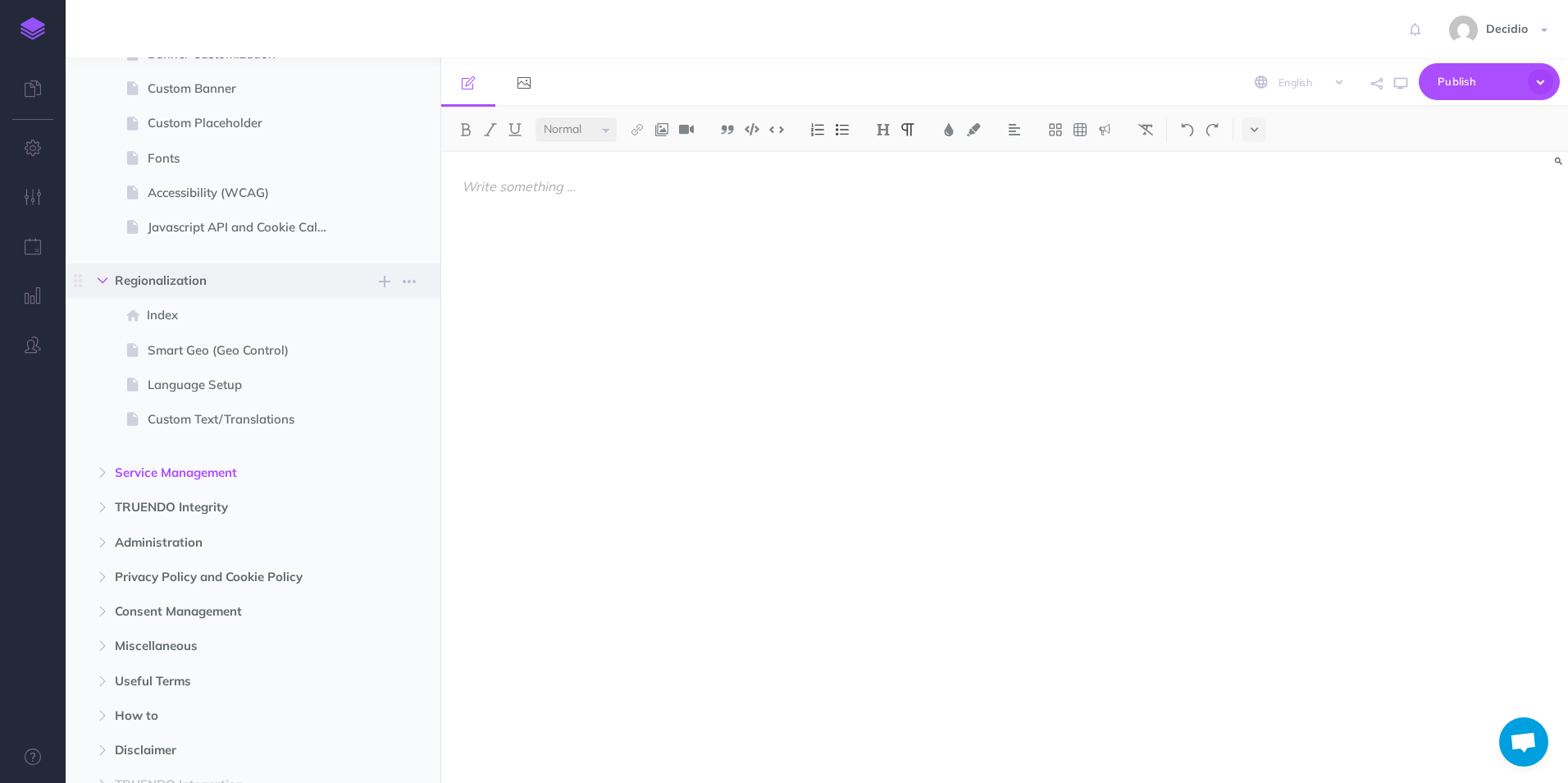
click at [109, 288] on button "button" at bounding box center [102, 280] width 30 height 20
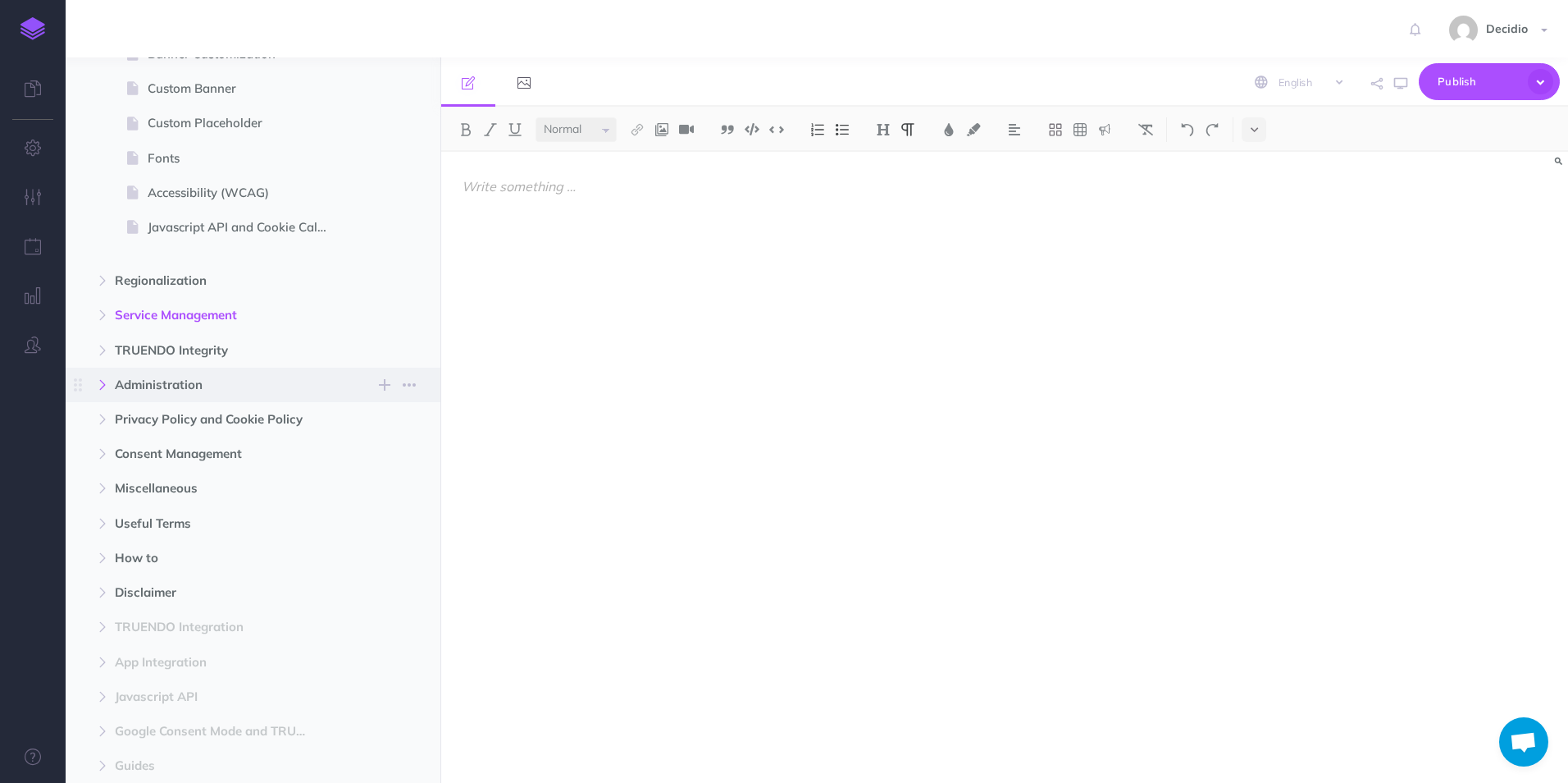
click at [105, 386] on icon "button" at bounding box center [103, 385] width 10 height 10
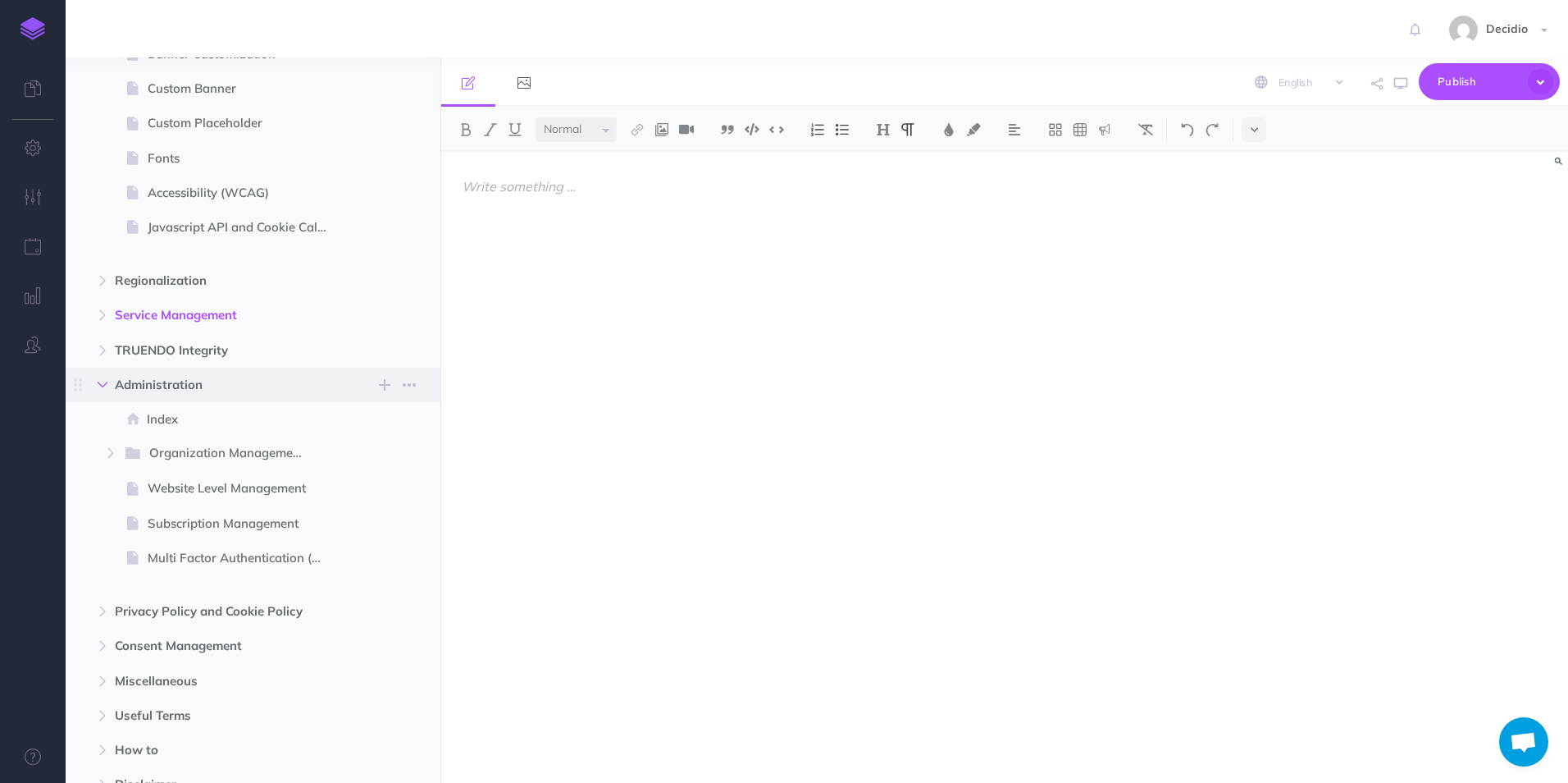
click at [105, 386] on icon "button" at bounding box center [103, 385] width 10 height 10
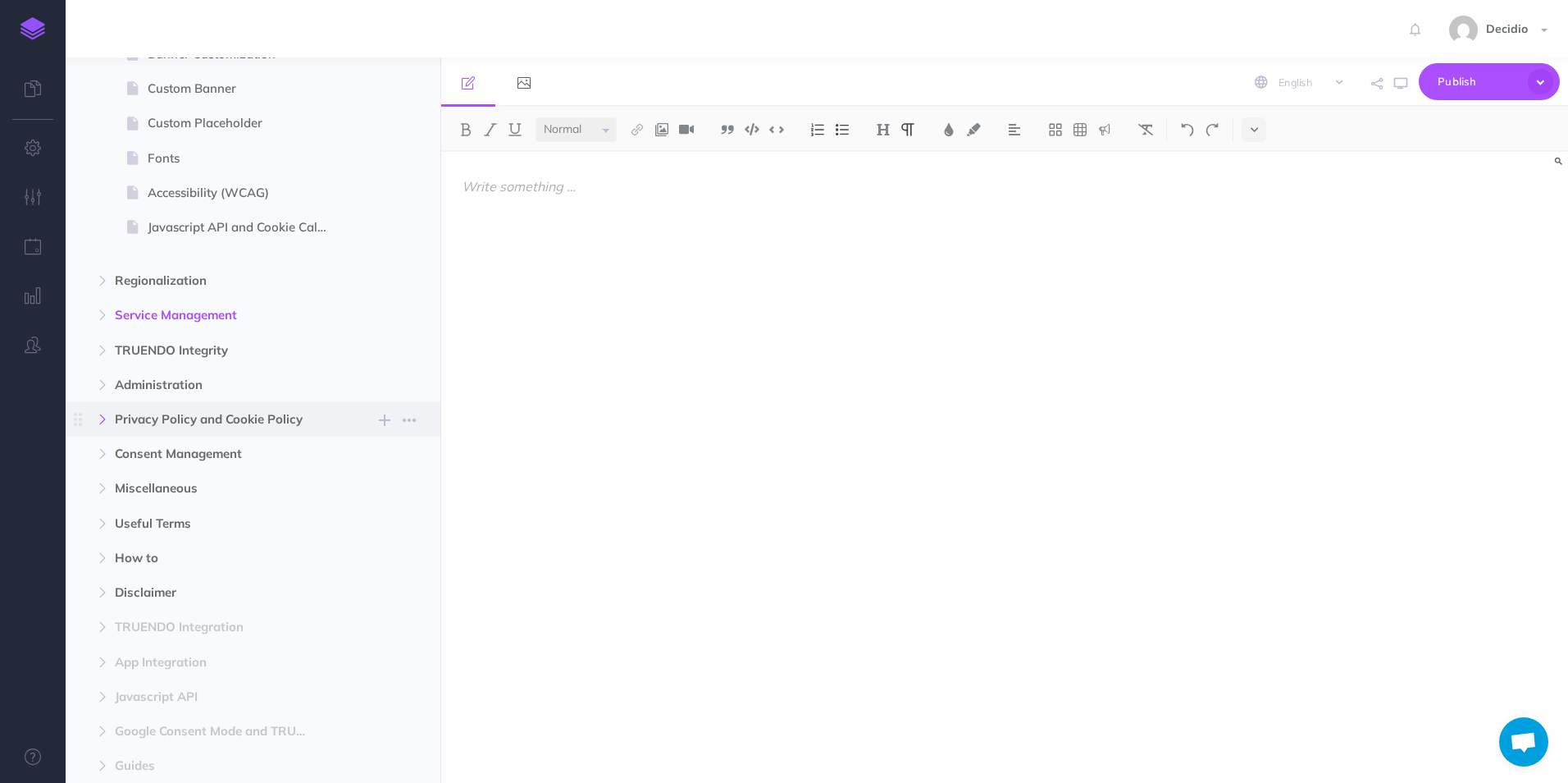
click at [108, 419] on icon "button" at bounding box center [103, 420] width 10 height 10
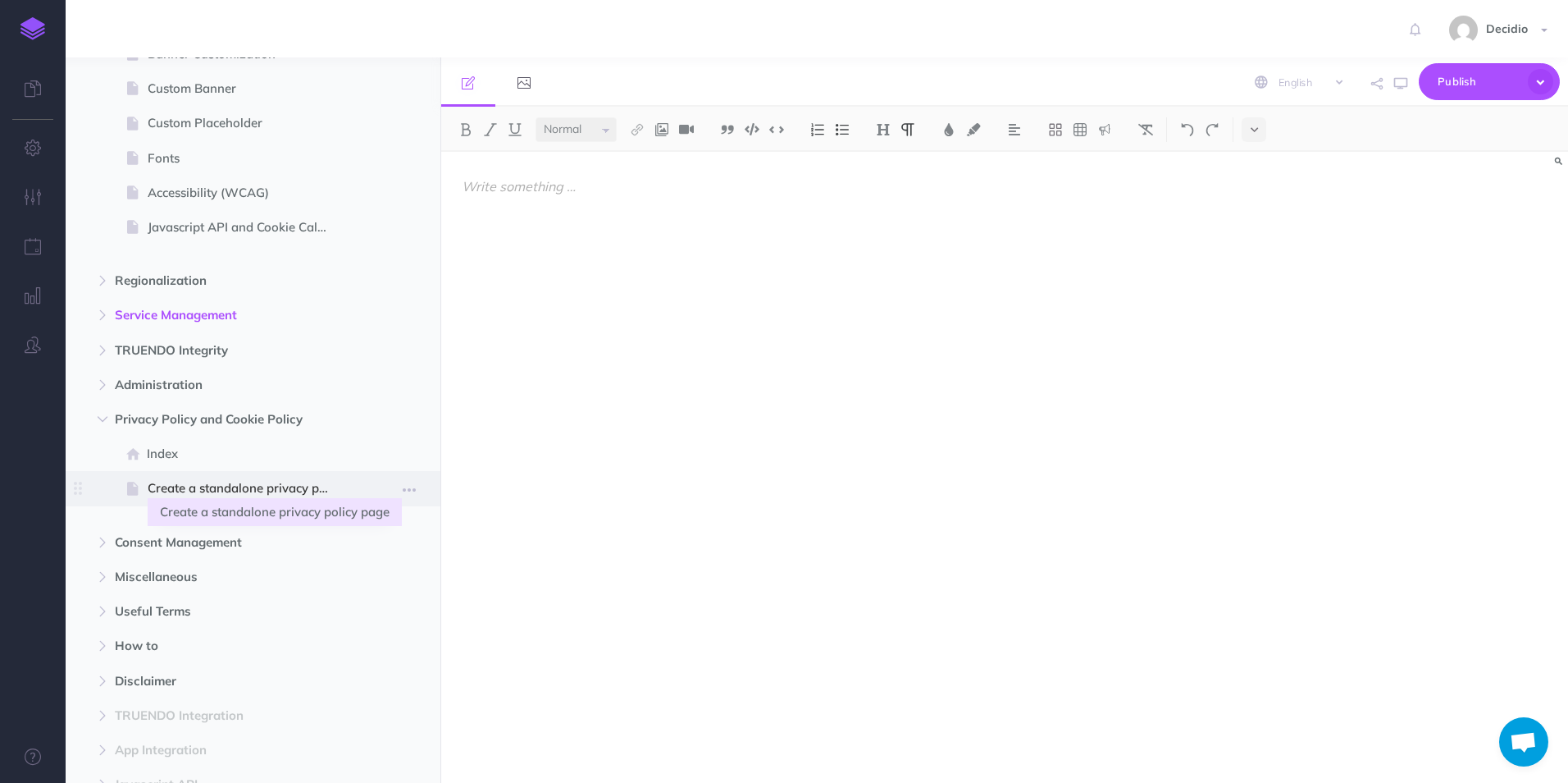
click at [213, 480] on span "Create a standalone privacy policy page" at bounding box center [244, 487] width 194 height 20
select select "null"
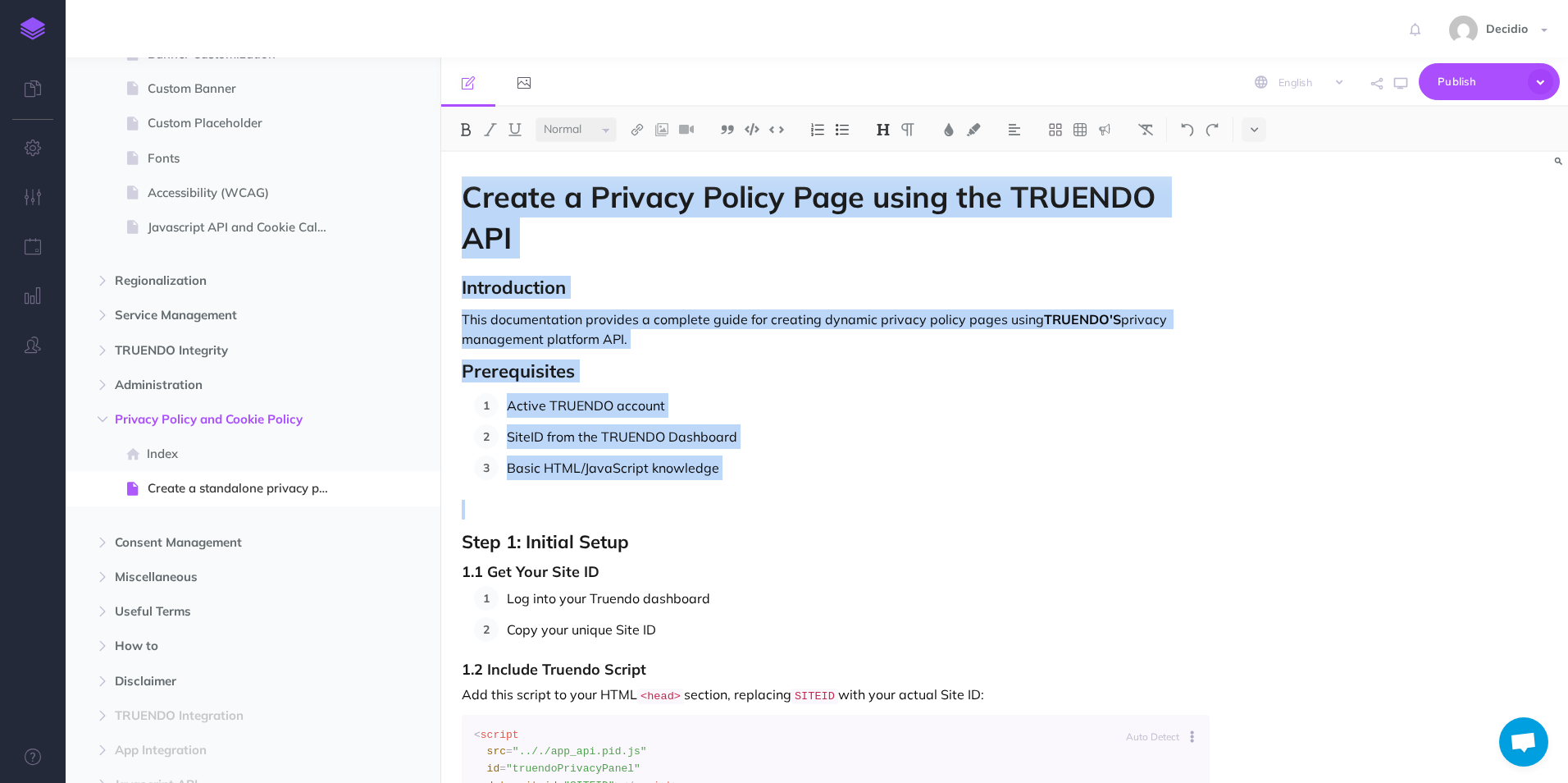
drag, startPoint x: 465, startPoint y: 192, endPoint x: 895, endPoint y: 517, distance: 539.0
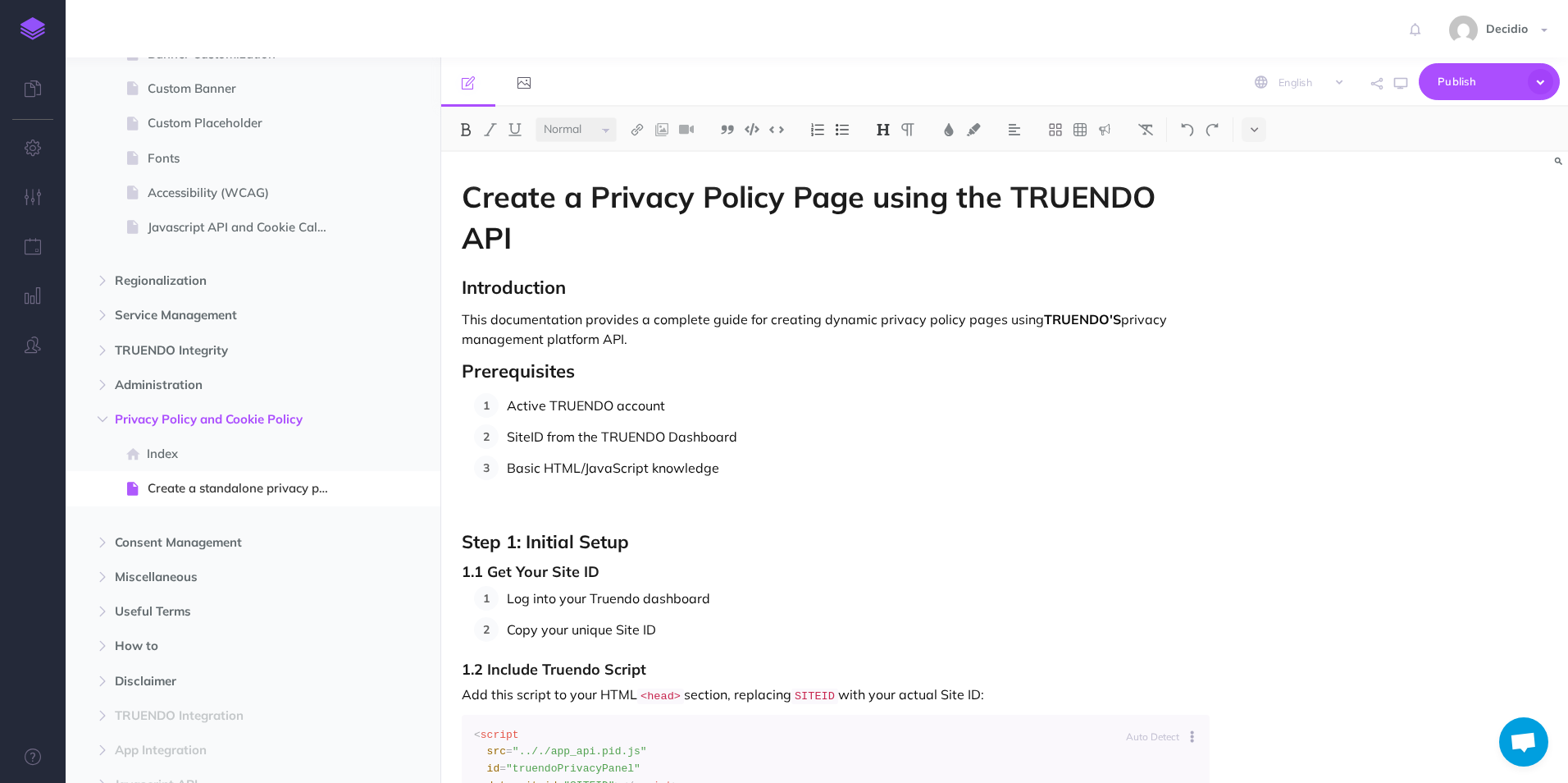
click at [742, 544] on h2 "Step 1: Initial Setup" at bounding box center [835, 541] width 748 height 20
drag, startPoint x: 987, startPoint y: 692, endPoint x: 457, endPoint y: 203, distance: 721.1
click at [947, 501] on p at bounding box center [835, 509] width 748 height 20
drag, startPoint x: 1058, startPoint y: 697, endPoint x: 463, endPoint y: 193, distance: 779.8
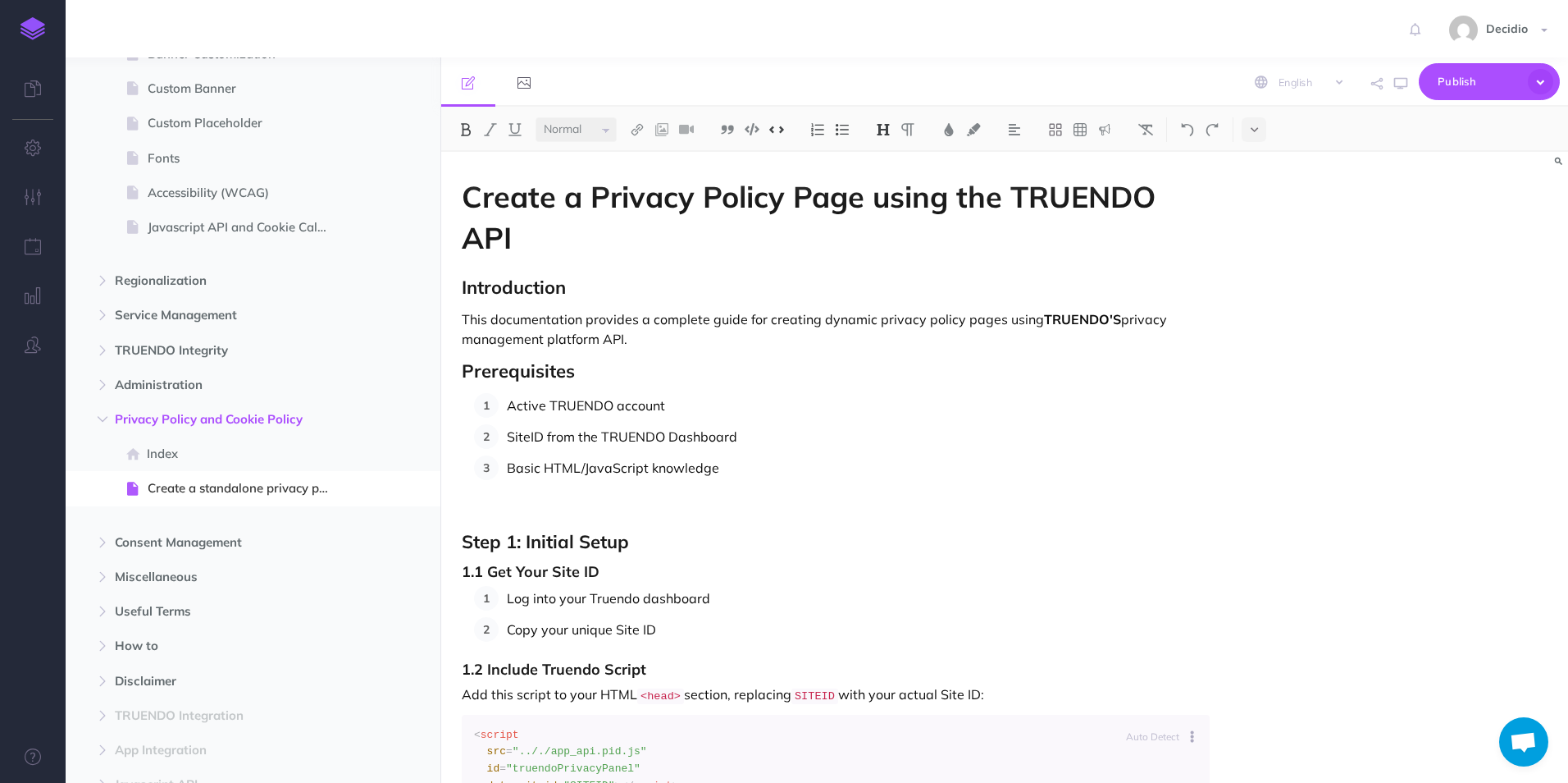
drag, startPoint x: 973, startPoint y: 403, endPoint x: 986, endPoint y: 433, distance: 32.7
click at [975, 404] on p "Active TRUENDO account" at bounding box center [858, 405] width 703 height 25
click at [929, 438] on p "SiteID from the TRUENDO Dashboard" at bounding box center [858, 437] width 703 height 25
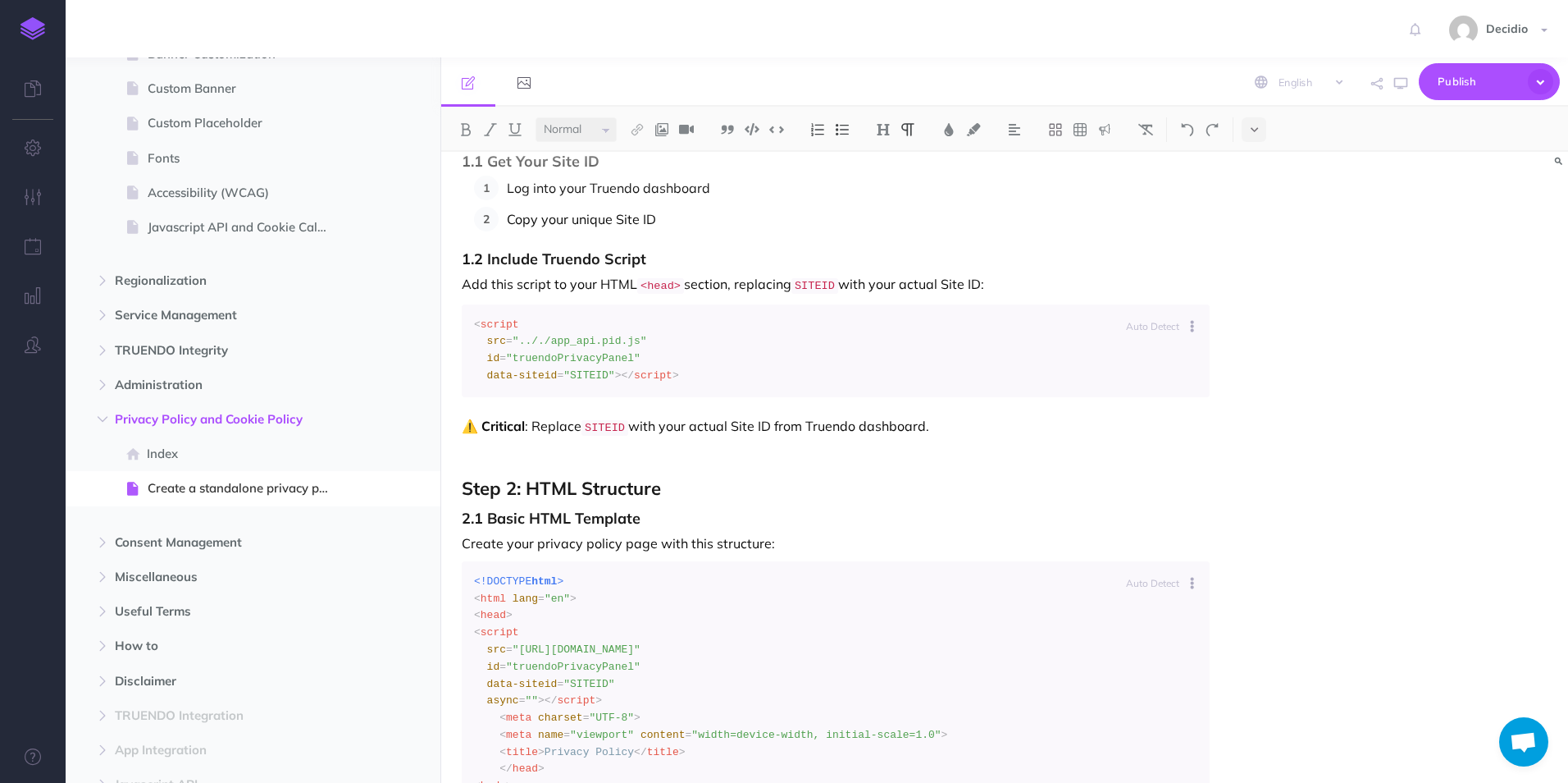
scroll to position [493, 0]
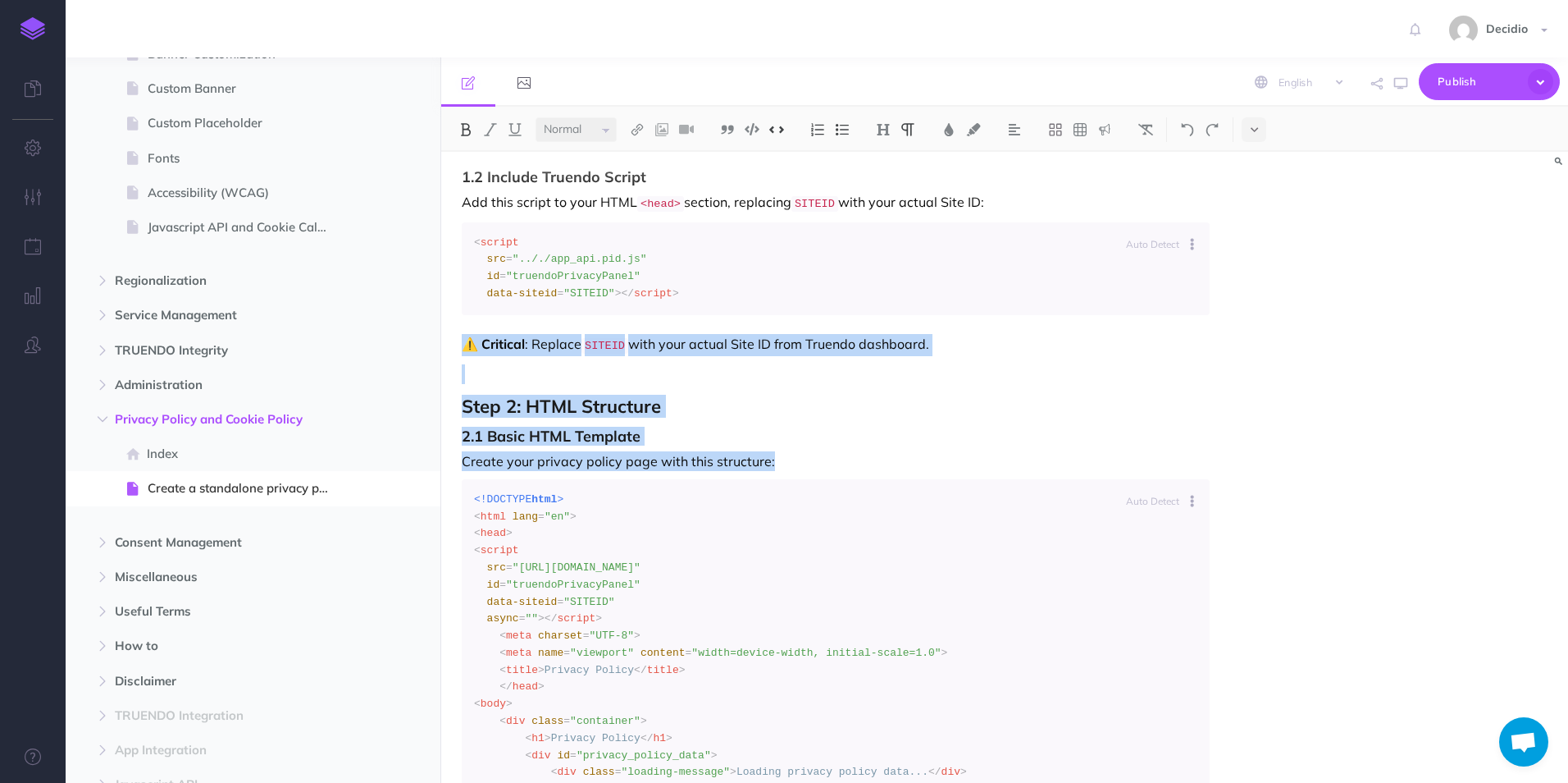
drag, startPoint x: 856, startPoint y: 458, endPoint x: 458, endPoint y: 352, distance: 411.9
click at [913, 416] on h2 "Step 2: HTML Structure" at bounding box center [835, 406] width 748 height 20
drag, startPoint x: 754, startPoint y: 438, endPoint x: 436, endPoint y: 353, distance: 329.2
click at [436, 353] on div "TRUENDO Collapse all Expand all Expand to root folders https://docs.truendo.com…" at bounding box center [817, 420] width 1503 height 725
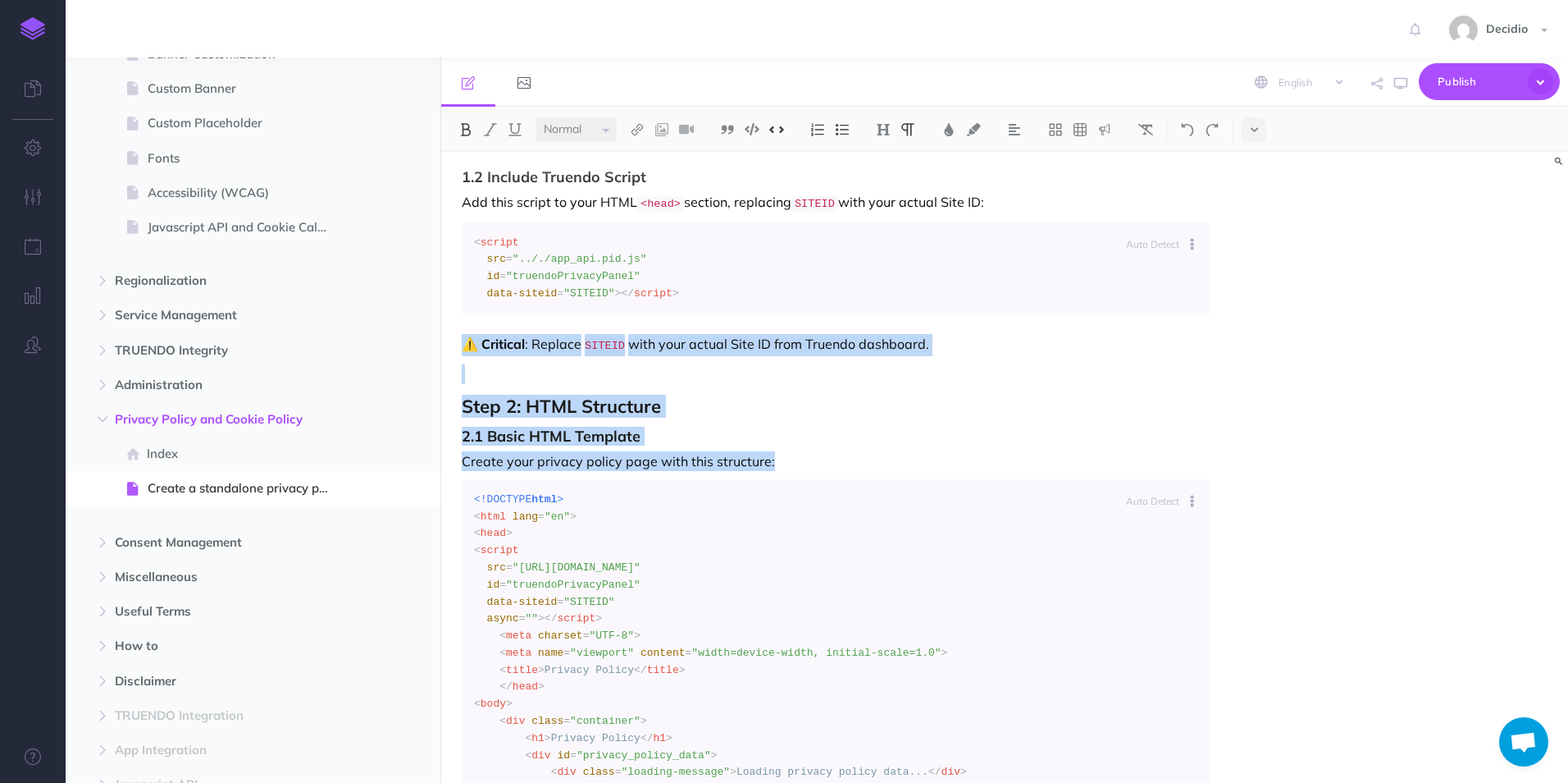
drag, startPoint x: 856, startPoint y: 432, endPoint x: 851, endPoint y: 465, distance: 33.4
click at [850, 467] on p "Create your privacy policy page with this structure:" at bounding box center [835, 460] width 748 height 20
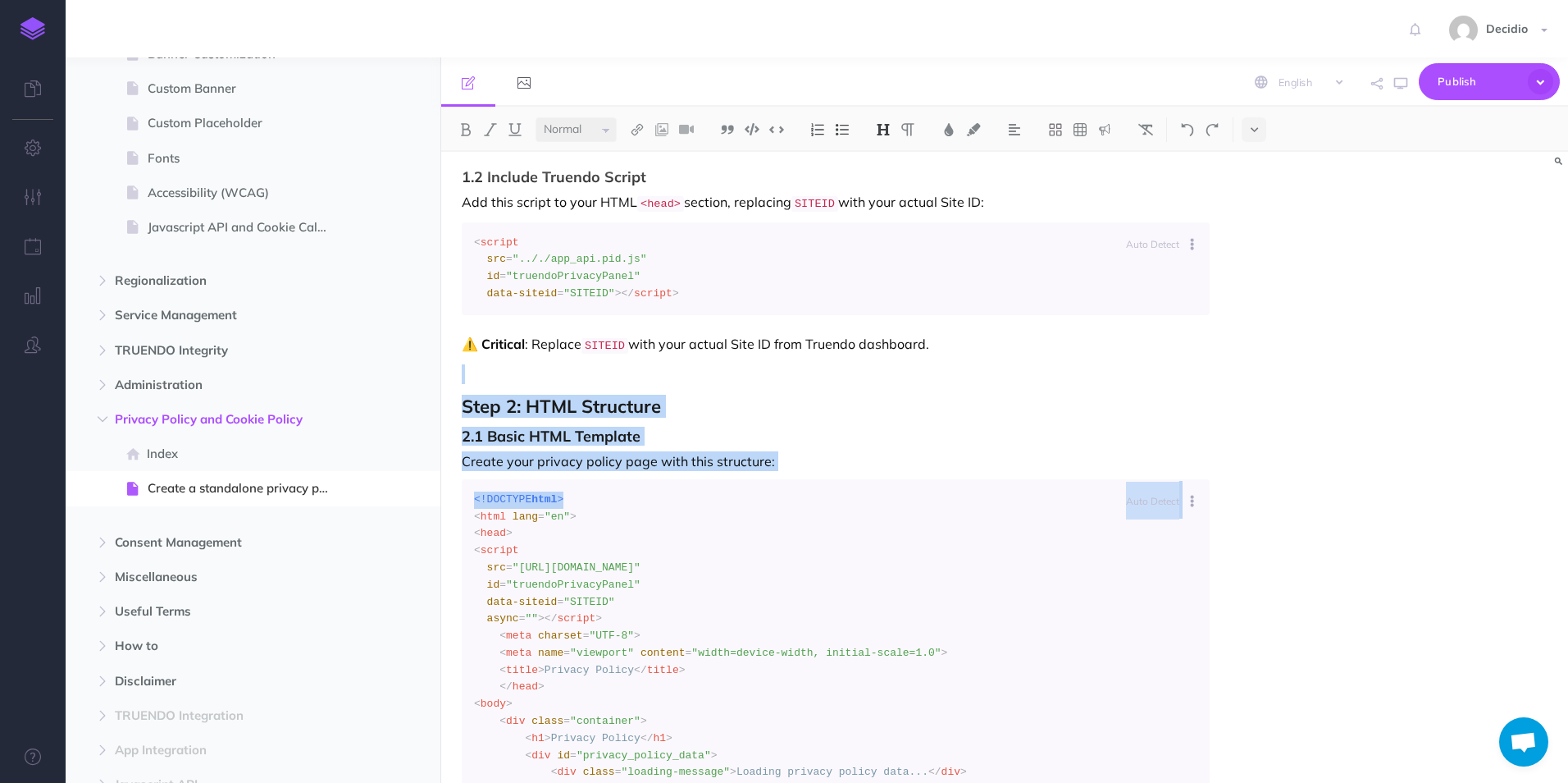
drag, startPoint x: 861, startPoint y: 487, endPoint x: 779, endPoint y: 430, distance: 99.9
drag, startPoint x: 876, startPoint y: 497, endPoint x: 494, endPoint y: 355, distance: 407.5
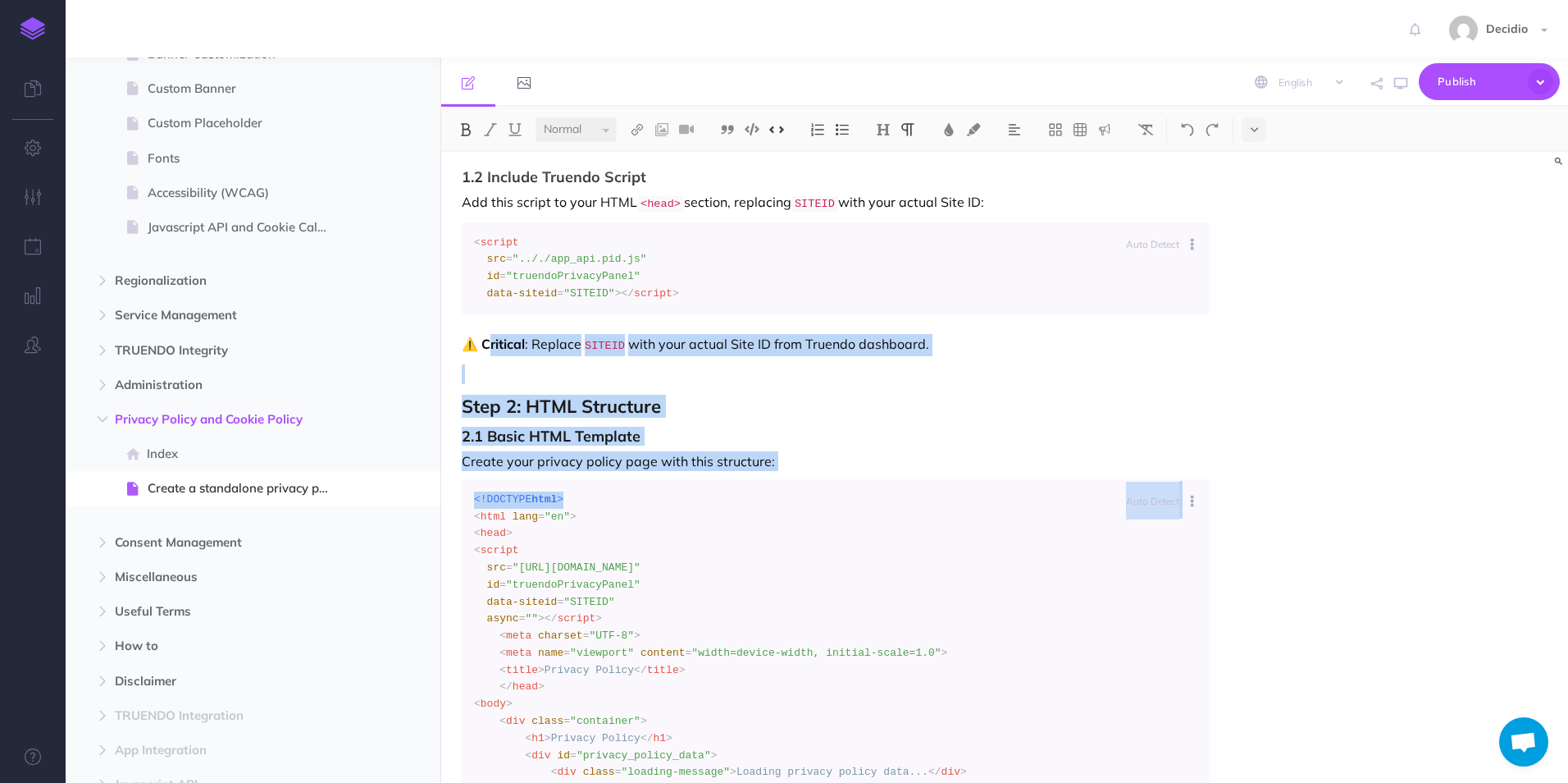
click at [732, 471] on p "Create your privacy policy page with this structure:" at bounding box center [835, 460] width 748 height 20
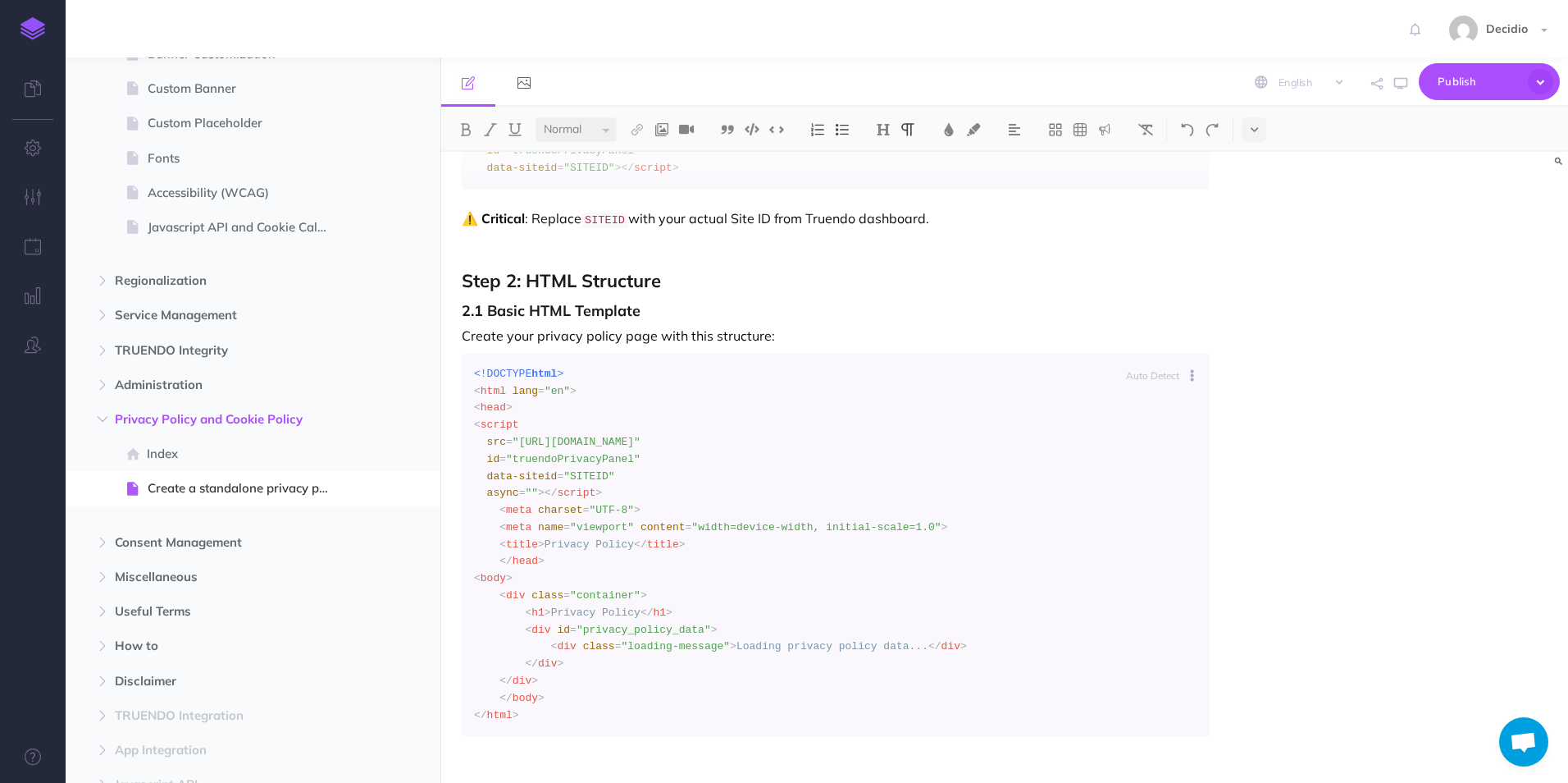
scroll to position [739, 0]
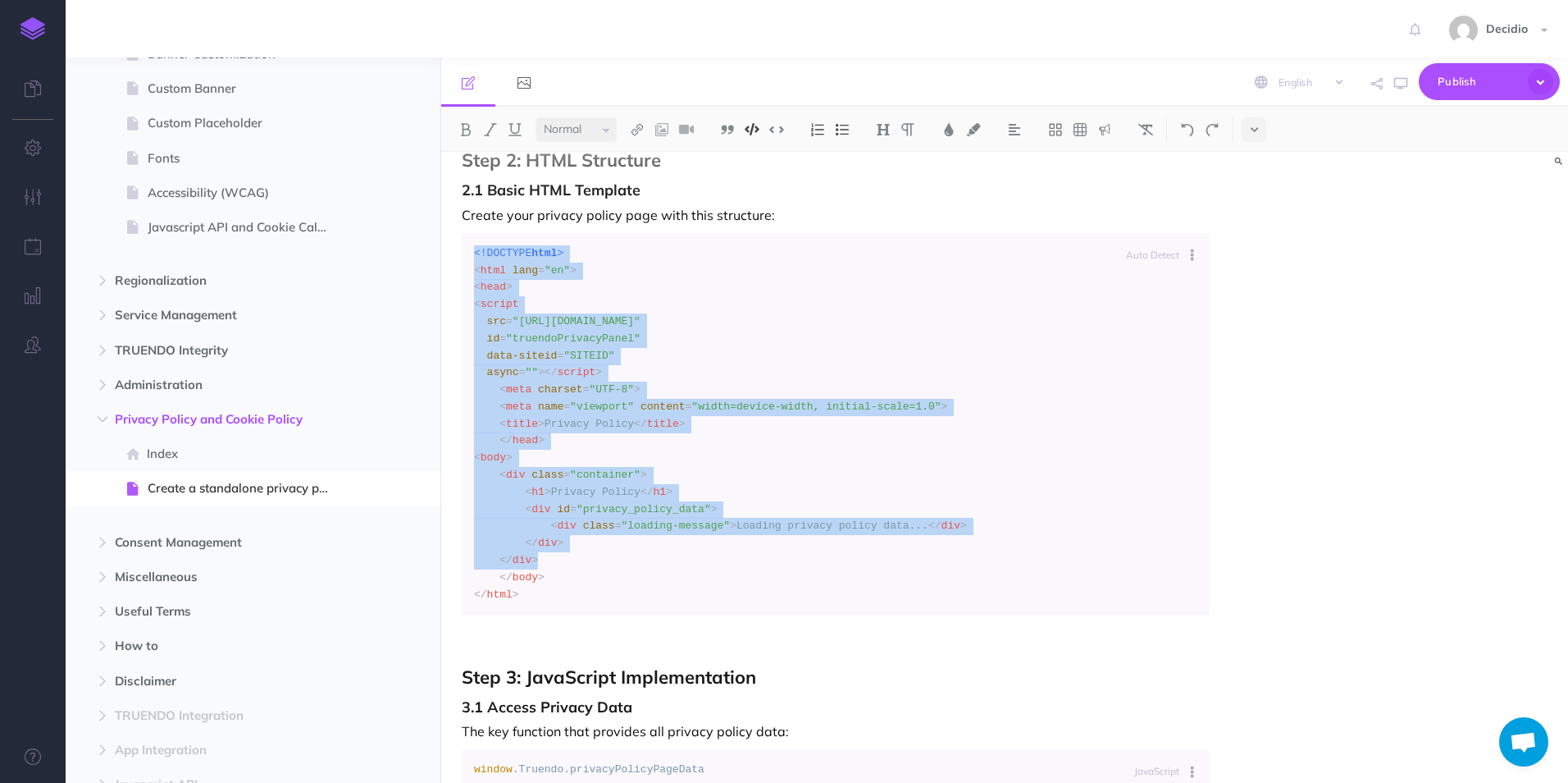
drag, startPoint x: 632, startPoint y: 589, endPoint x: 463, endPoint y: 273, distance: 358.4
click at [463, 273] on pre "<!DOCTYPE html > < html lang = "en" > < head > < script src = "https://cdn.priv…" at bounding box center [835, 424] width 748 height 383
click at [835, 333] on code "<!DOCTYPE html > < html lang = "en" > < head > < script src = "https://cdn.priv…" at bounding box center [835, 425] width 723 height 358
drag, startPoint x: 616, startPoint y: 651, endPoint x: 448, endPoint y: 270, distance: 416.4
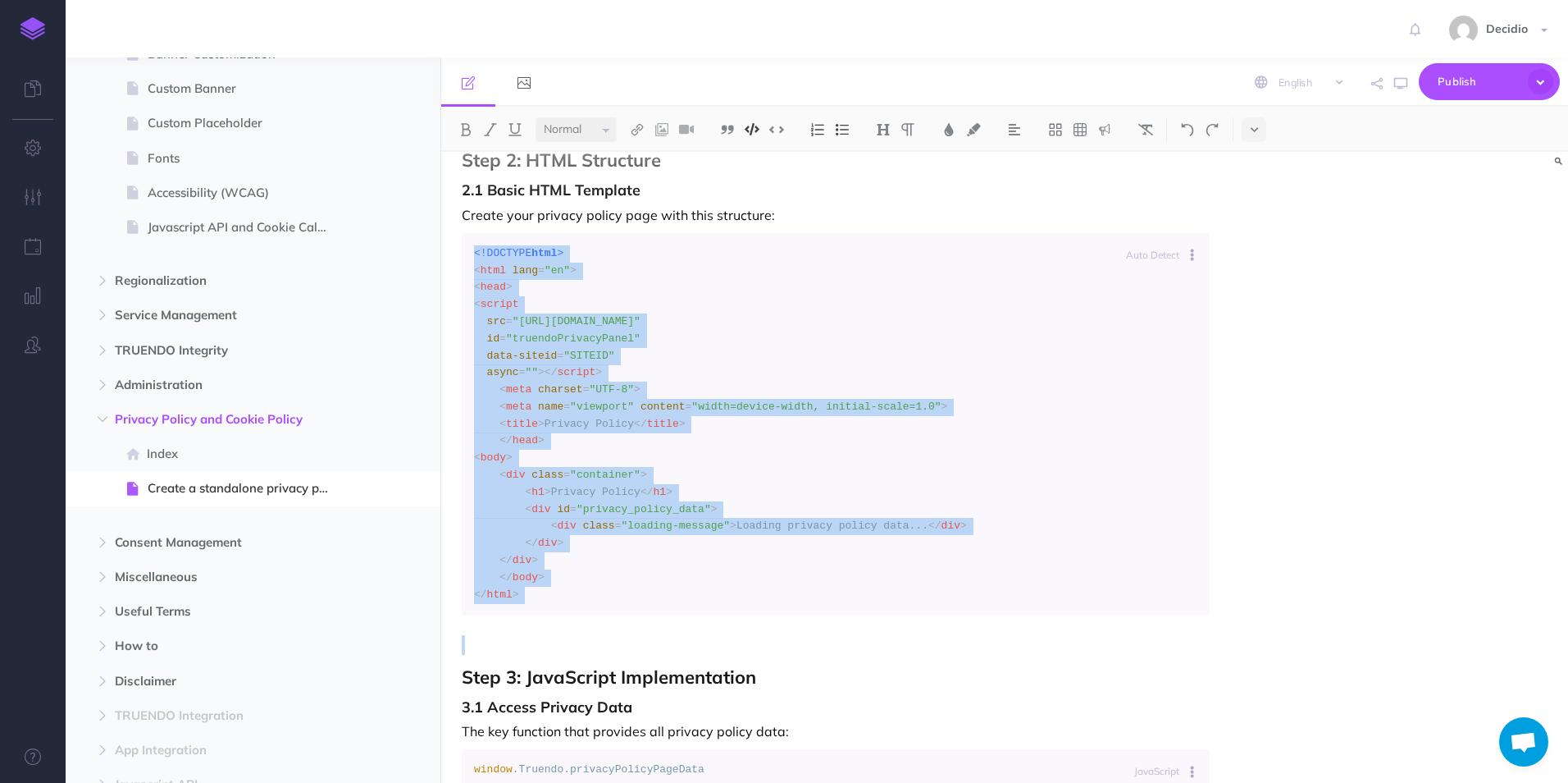
click at [849, 354] on code "<!DOCTYPE html > < html lang = "en" > < head > < script src = "https://cdn.priv…" at bounding box center [835, 425] width 723 height 358
drag, startPoint x: 546, startPoint y: 637, endPoint x: 464, endPoint y: 281, distance: 365.3
click at [464, 281] on pre "<!DOCTYPE html > < html lang = "en" > < head > < script src = "https://cdn.priv…" at bounding box center [835, 424] width 748 height 383
click at [832, 306] on code "<!DOCTYPE html > < html lang = "en" > < head > < script src = "https://cdn.priv…" at bounding box center [835, 425] width 723 height 358
drag, startPoint x: 580, startPoint y: 532, endPoint x: 471, endPoint y: 268, distance: 285.6
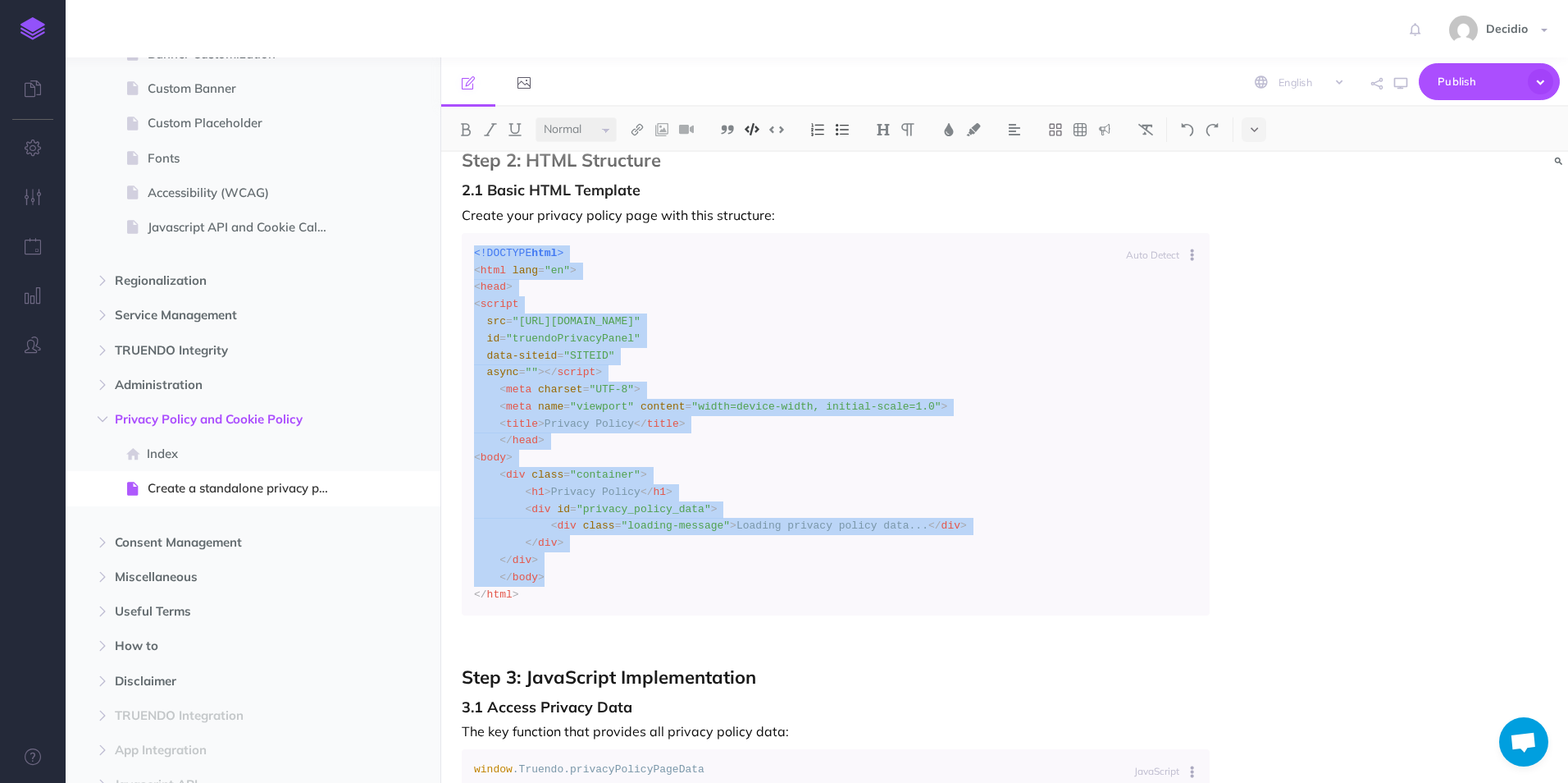
click at [471, 268] on pre "<!DOCTYPE html > < html lang = "en" > < head > < script src = "https://cdn.priv…" at bounding box center [835, 424] width 748 height 383
click at [733, 281] on code "<!DOCTYPE html > < html lang = "en" > < head > < script src = "https://cdn.priv…" at bounding box center [835, 425] width 723 height 358
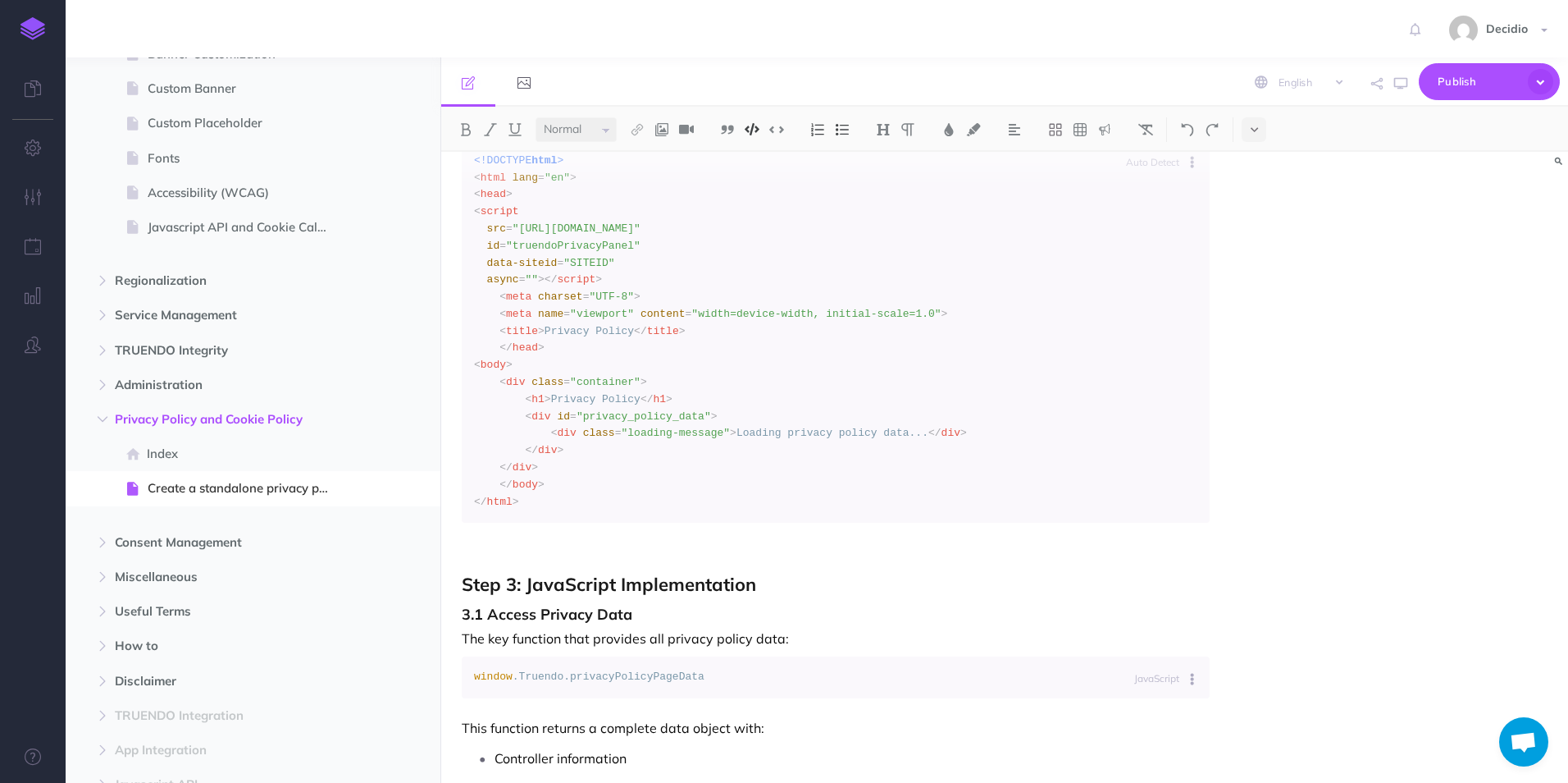
scroll to position [1067, 0]
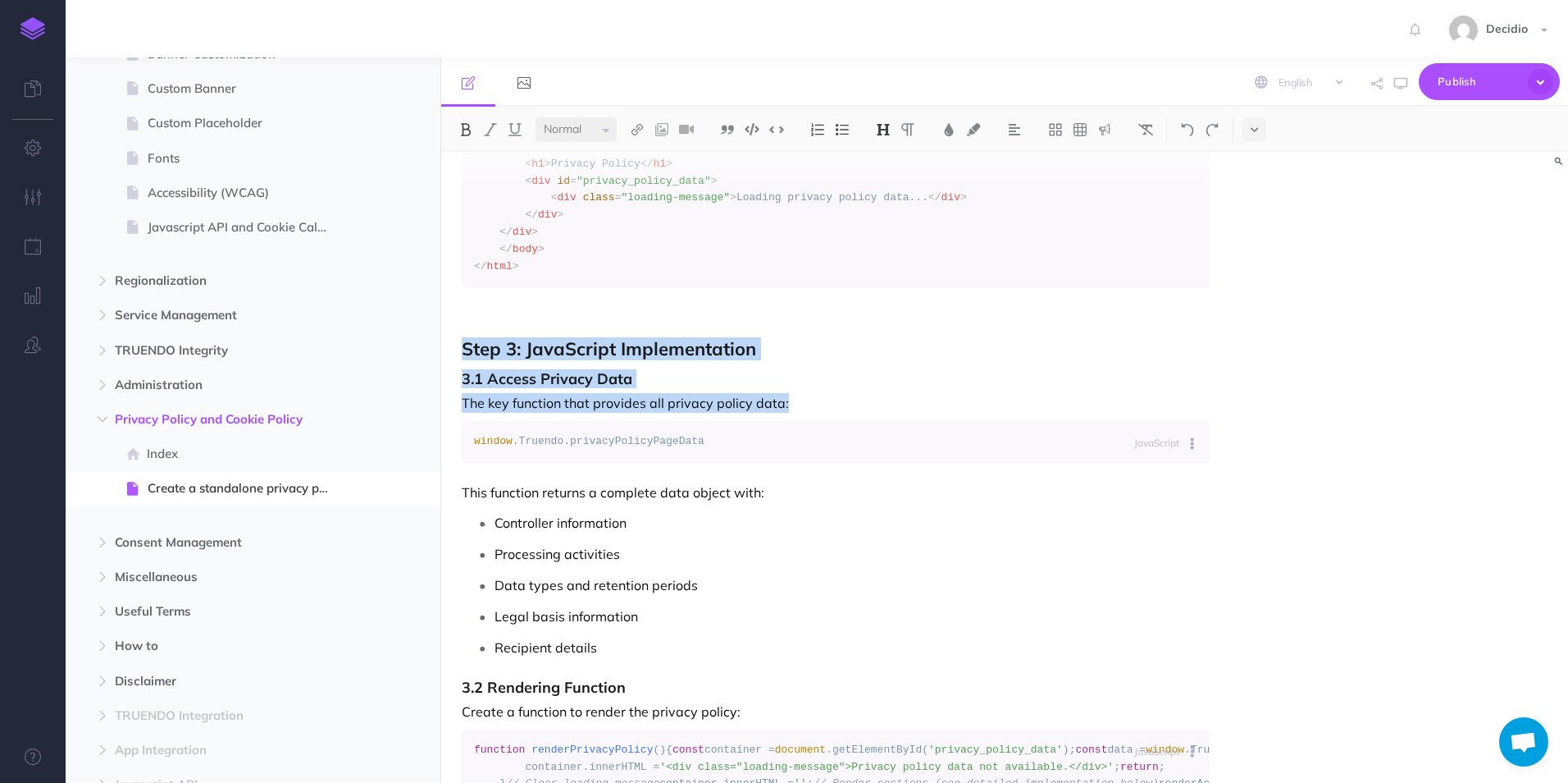
drag, startPoint x: 793, startPoint y: 437, endPoint x: 464, endPoint y: 382, distance: 333.6
click at [885, 387] on h3 "3.1 Access Privacy Data" at bounding box center [835, 379] width 748 height 16
drag, startPoint x: 599, startPoint y: 403, endPoint x: 475, endPoint y: 378, distance: 126.5
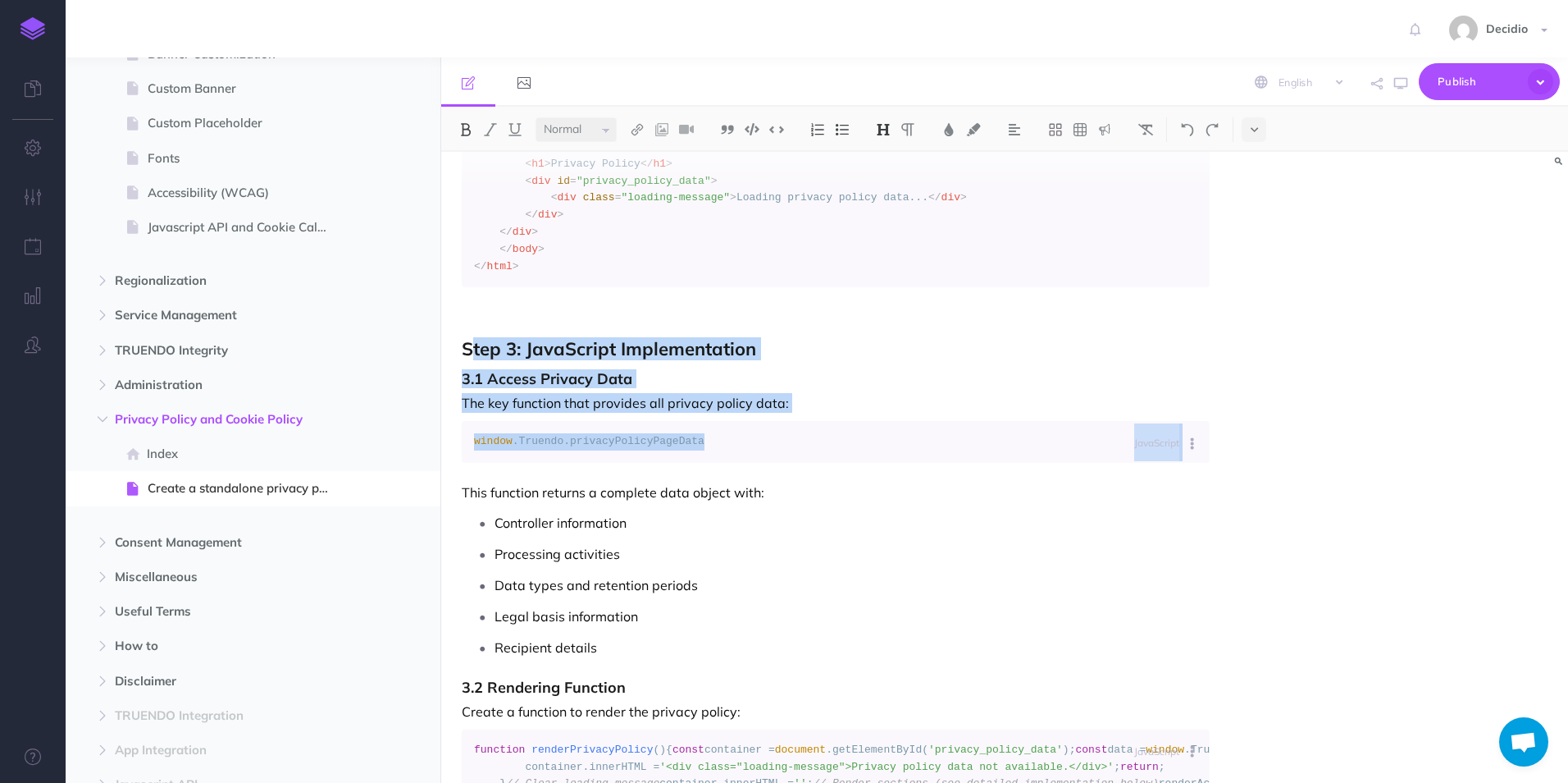
click at [818, 387] on h3 "3.1 Access Privacy Data" at bounding box center [835, 379] width 748 height 16
drag, startPoint x: 639, startPoint y: 414, endPoint x: 657, endPoint y: 395, distance: 26.2
drag, startPoint x: 784, startPoint y: 420, endPoint x: 475, endPoint y: 379, distance: 311.7
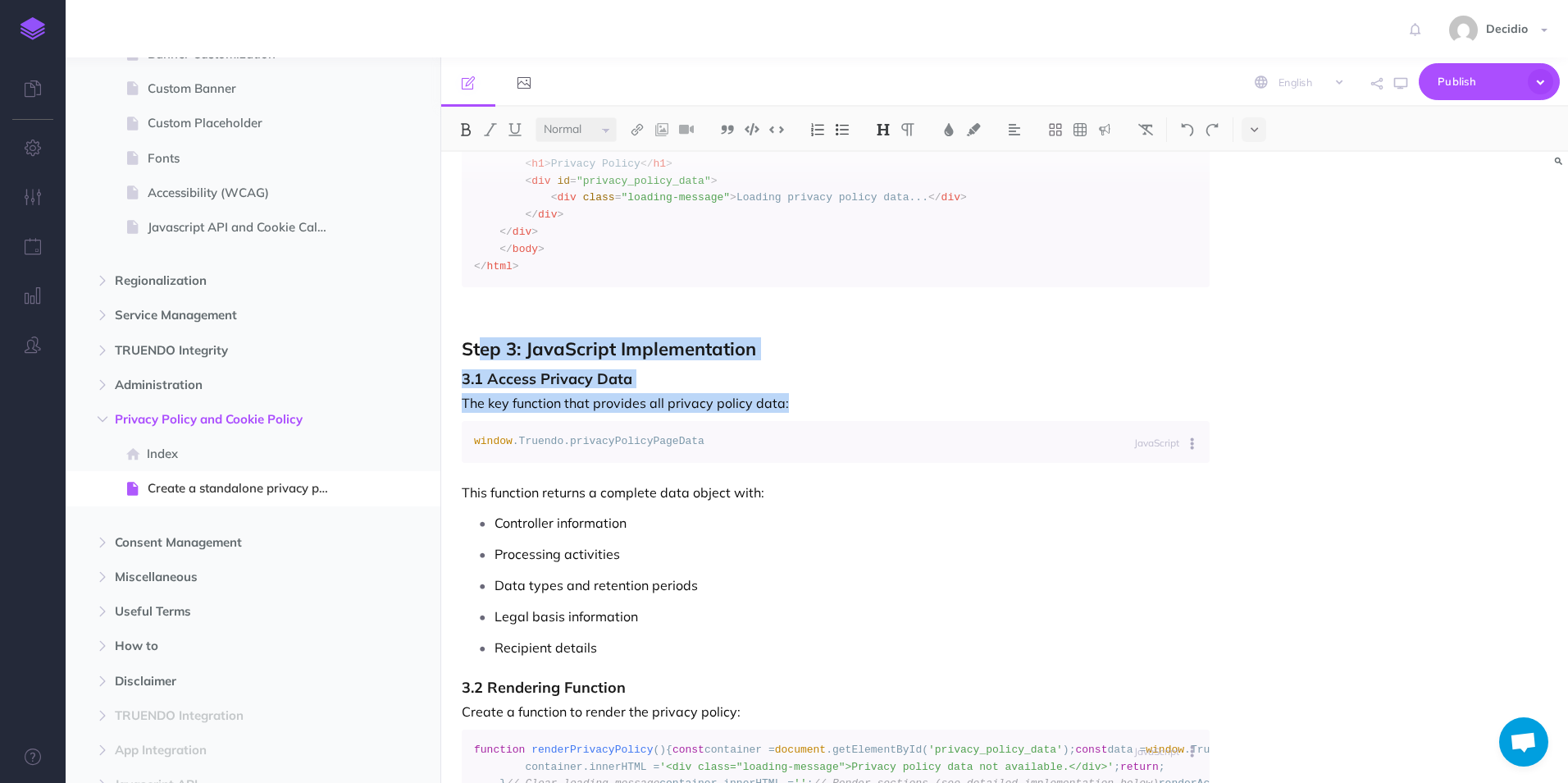
click at [832, 387] on h3 "3.1 Access Privacy Data" at bounding box center [835, 379] width 748 height 16
drag, startPoint x: 773, startPoint y: 420, endPoint x: 458, endPoint y: 371, distance: 318.8
click at [733, 360] on strong "Step 3: JavaScript Implementation" at bounding box center [609, 348] width 295 height 23
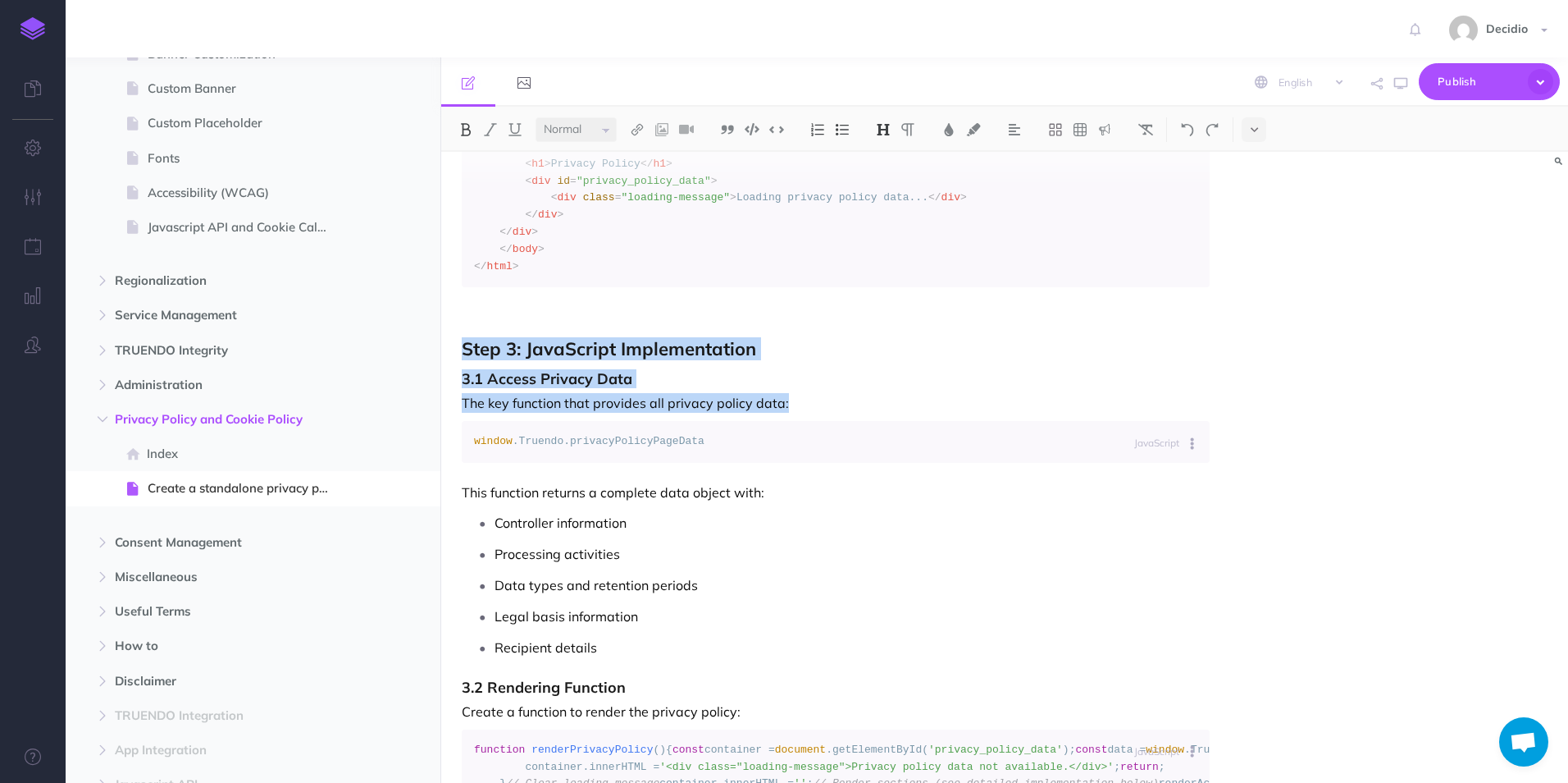
drag, startPoint x: 812, startPoint y: 427, endPoint x: 452, endPoint y: 369, distance: 364.6
drag, startPoint x: 785, startPoint y: 431, endPoint x: 909, endPoint y: 419, distance: 124.6
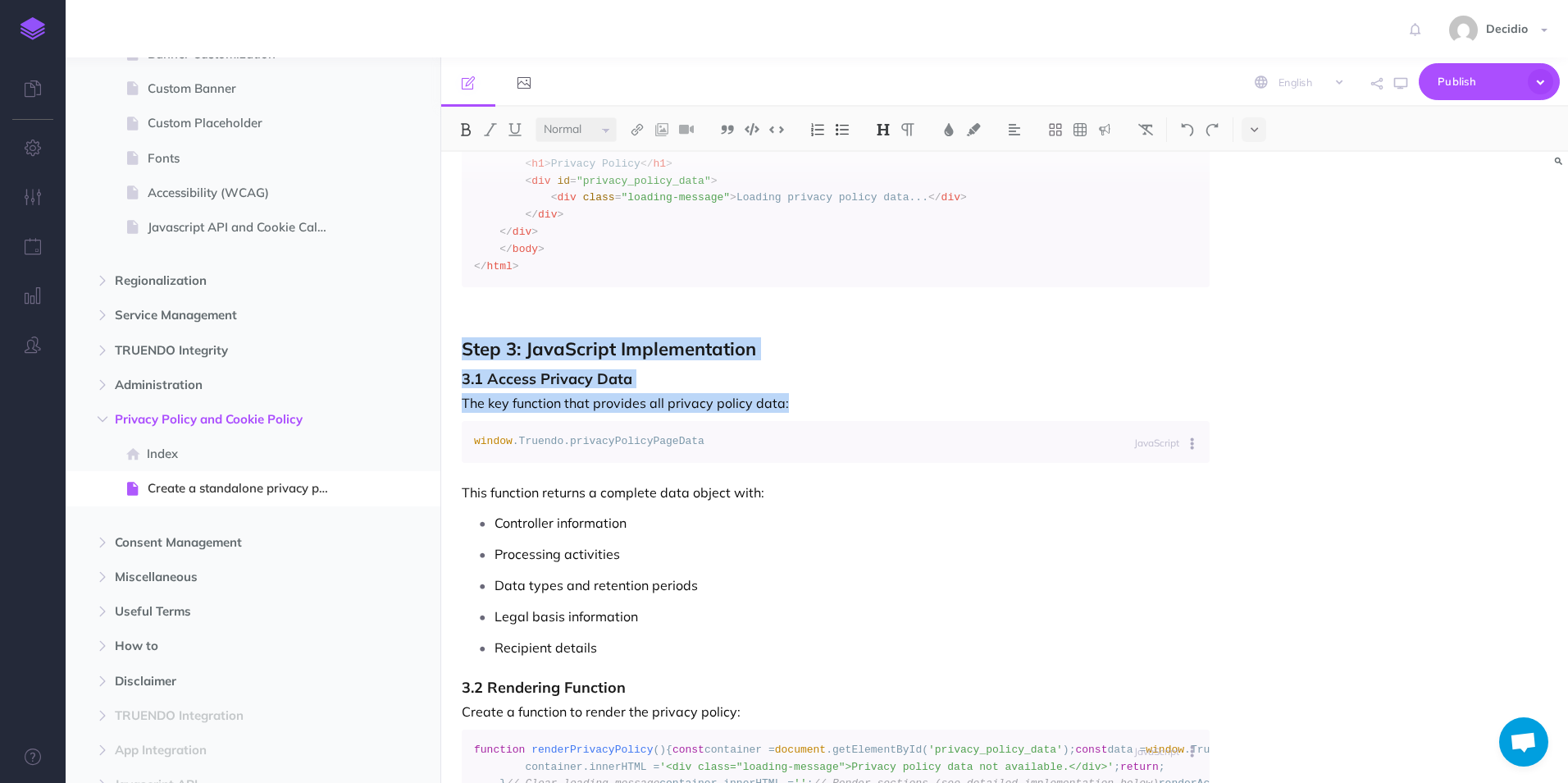
click at [909, 387] on h3 "3.1 Access Privacy Data" at bounding box center [835, 379] width 748 height 16
drag, startPoint x: 707, startPoint y: 414, endPoint x: 941, endPoint y: 397, distance: 234.6
drag, startPoint x: 812, startPoint y: 437, endPoint x: 943, endPoint y: 423, distance: 131.7
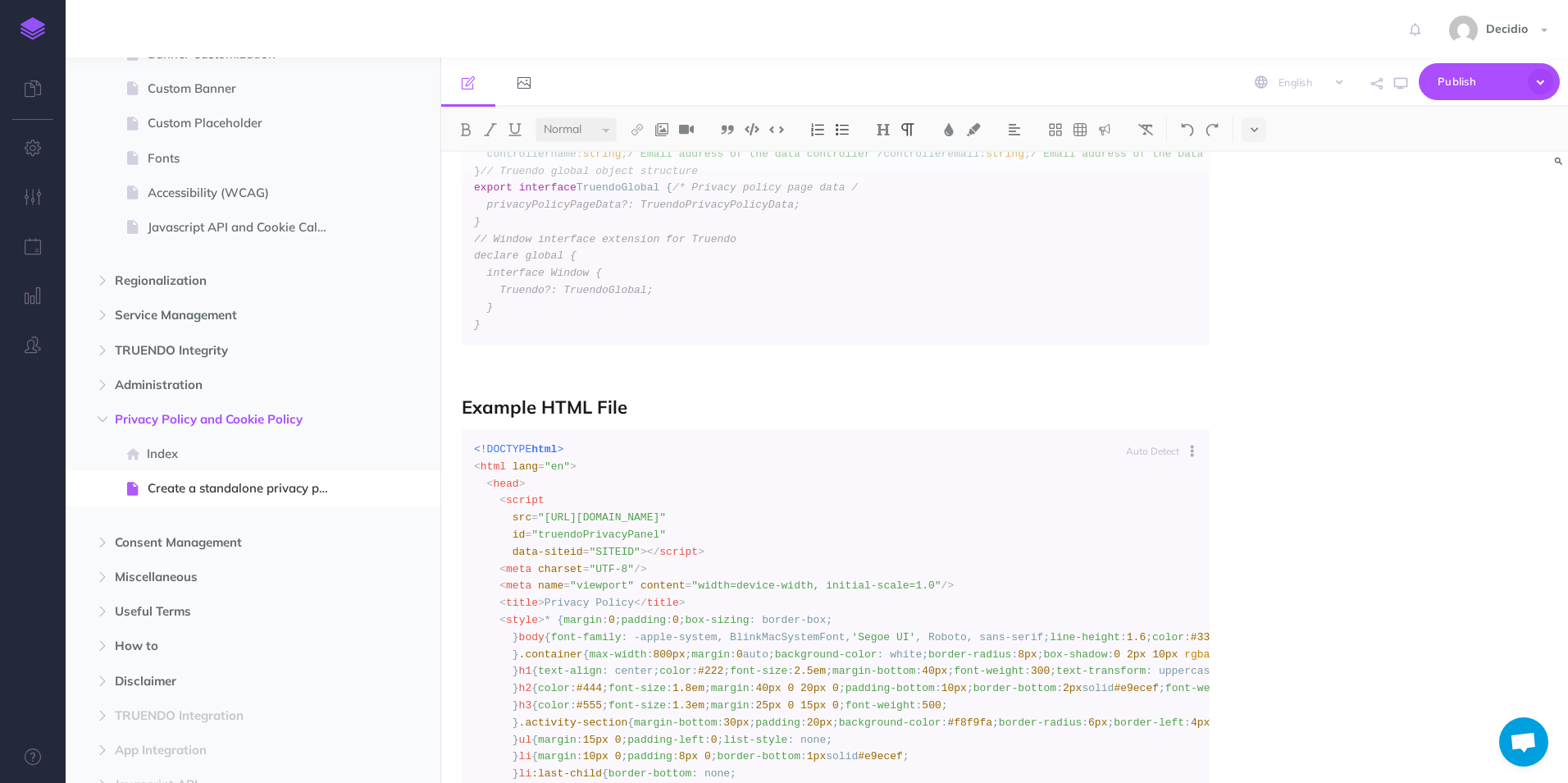
scroll to position [4020, 0]
